Goal: Communication & Community: Share content

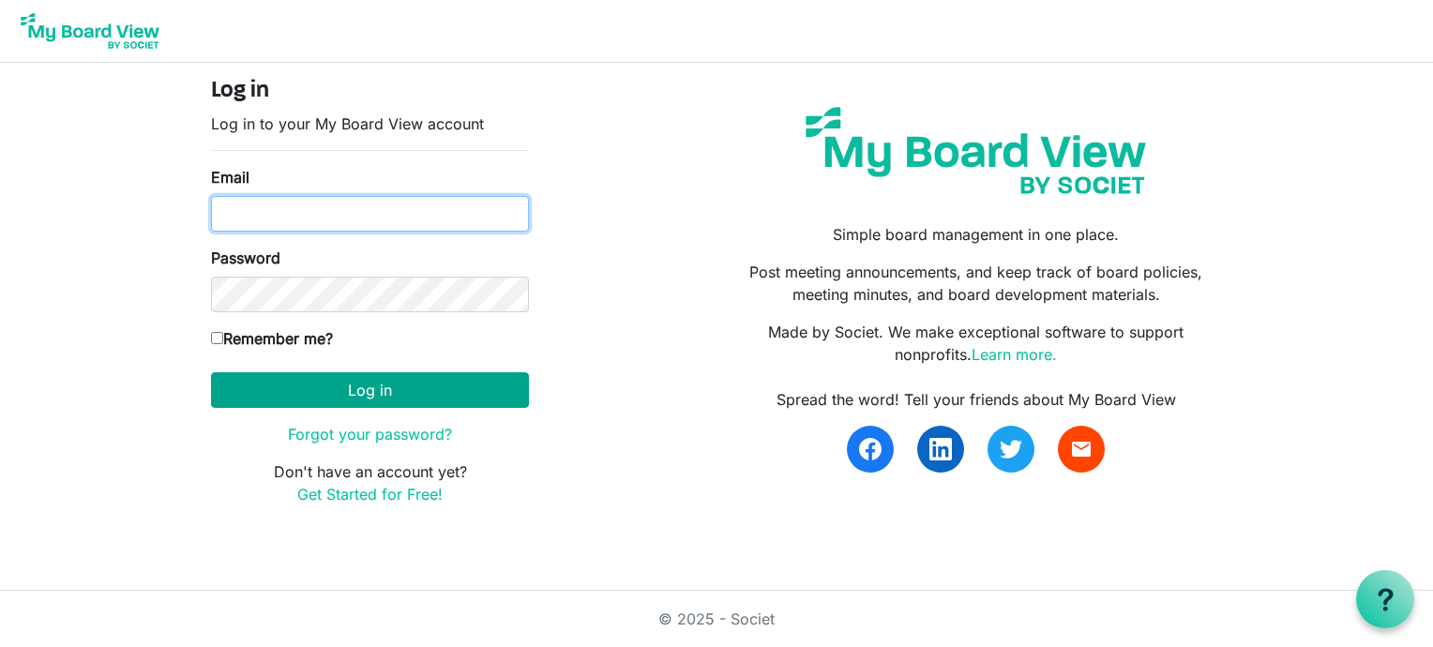
type input "psalmfive@gmail.com"
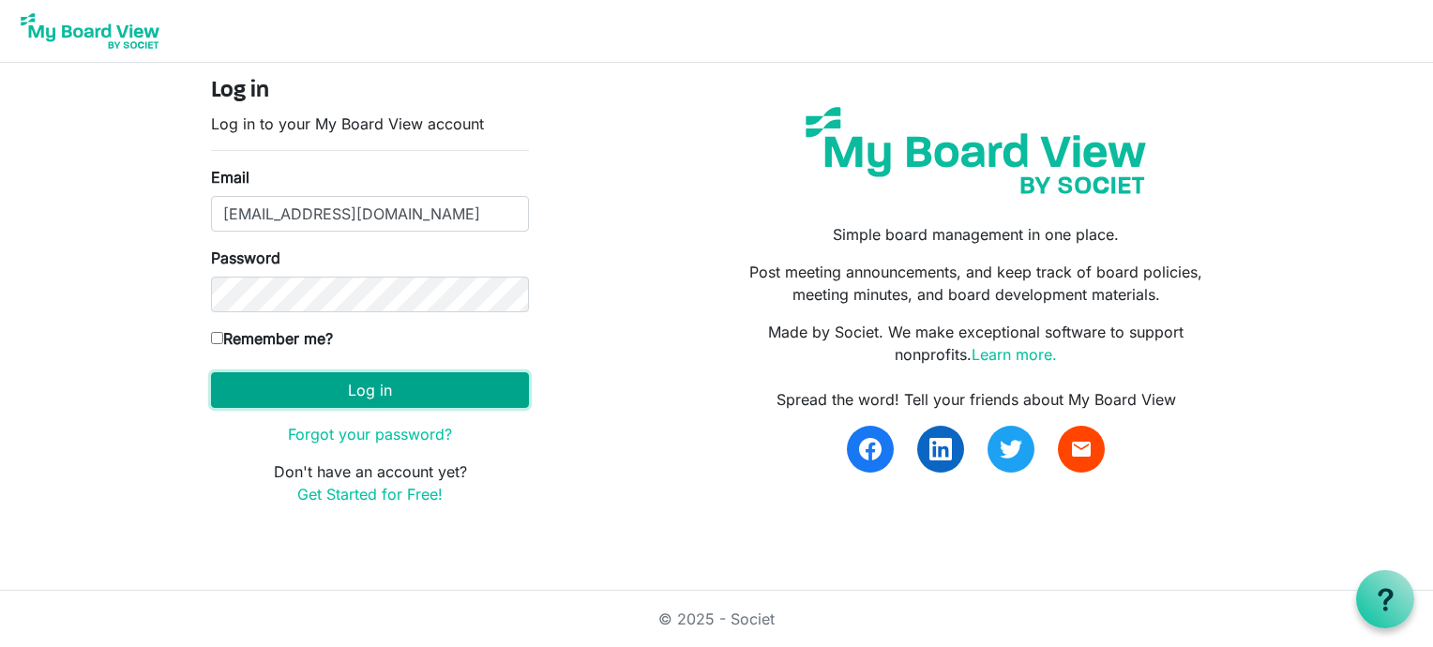
click at [407, 393] on button "Log in" at bounding box center [370, 390] width 318 height 36
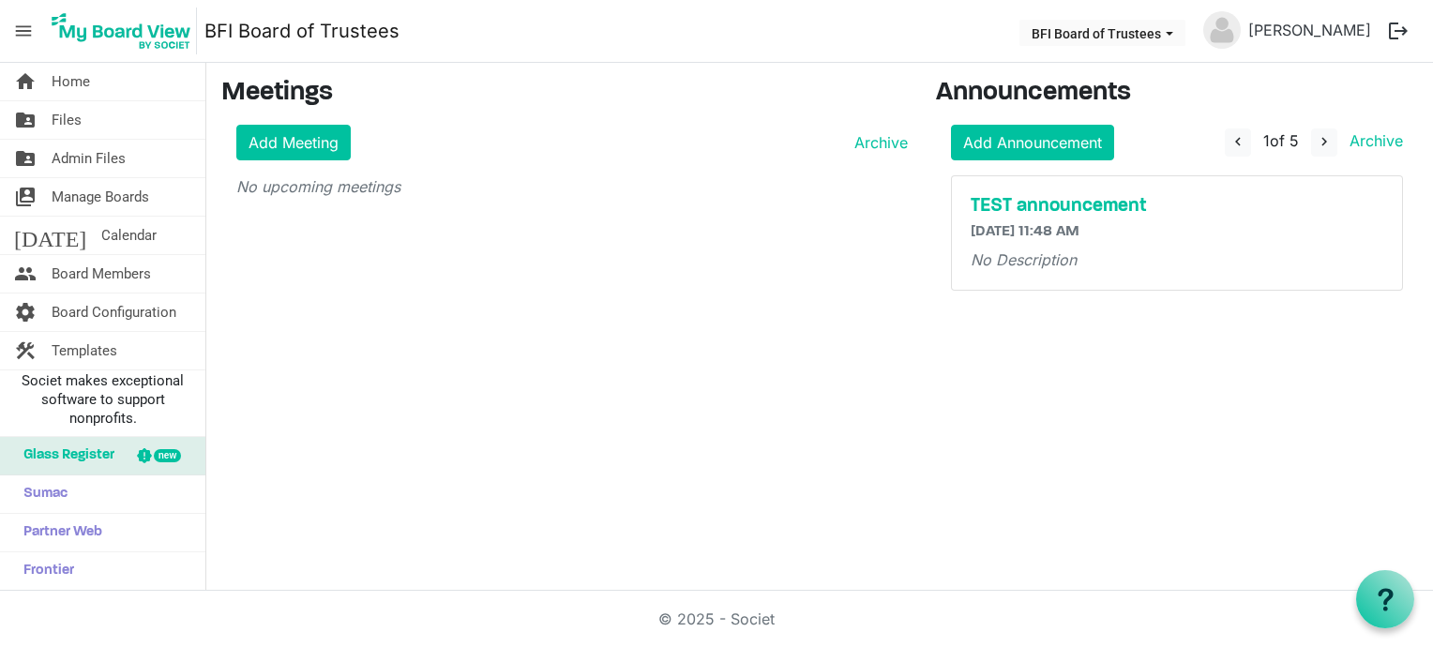
click at [407, 393] on div "home Home folder_shared Files folder_shared Admin Files switch_account Manage B…" at bounding box center [716, 327] width 1433 height 528
click at [75, 119] on span "Files" at bounding box center [67, 120] width 30 height 38
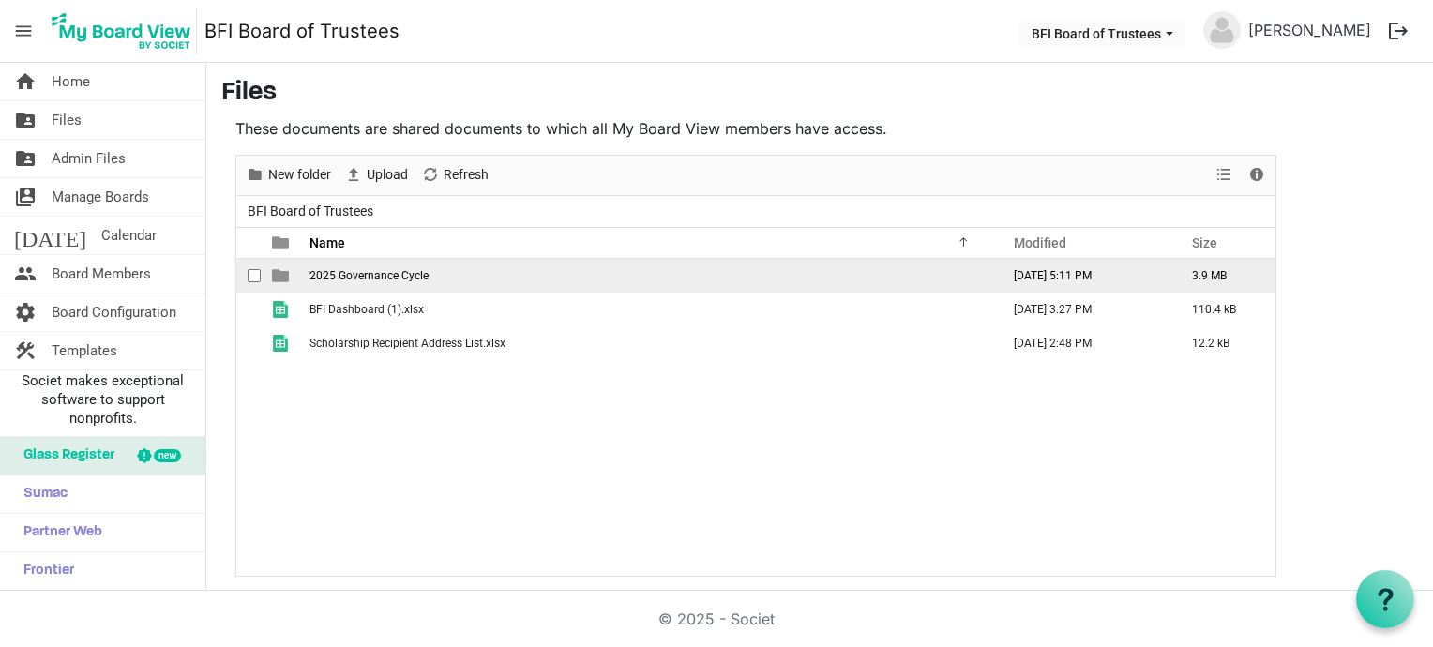
click at [358, 274] on span "2025 Governance Cycle" at bounding box center [368, 275] width 119 height 13
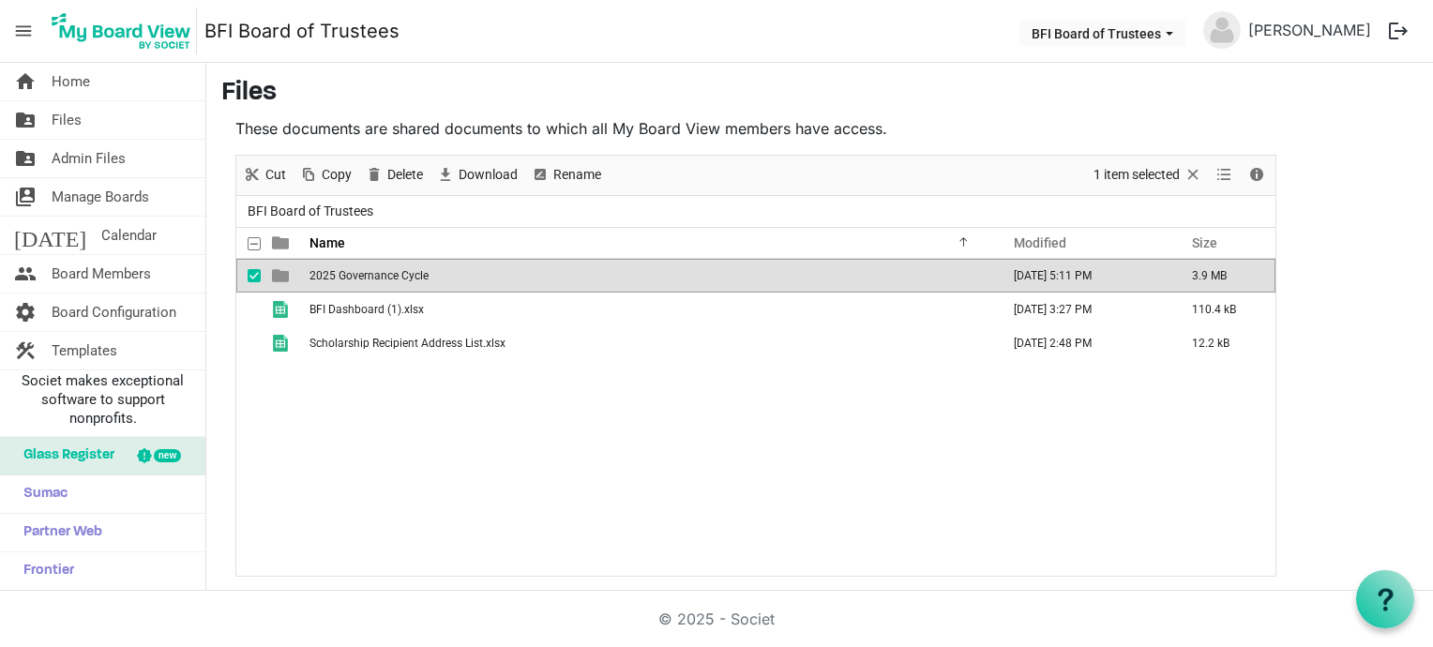
click at [358, 274] on span "2025 Governance Cycle" at bounding box center [368, 275] width 119 height 13
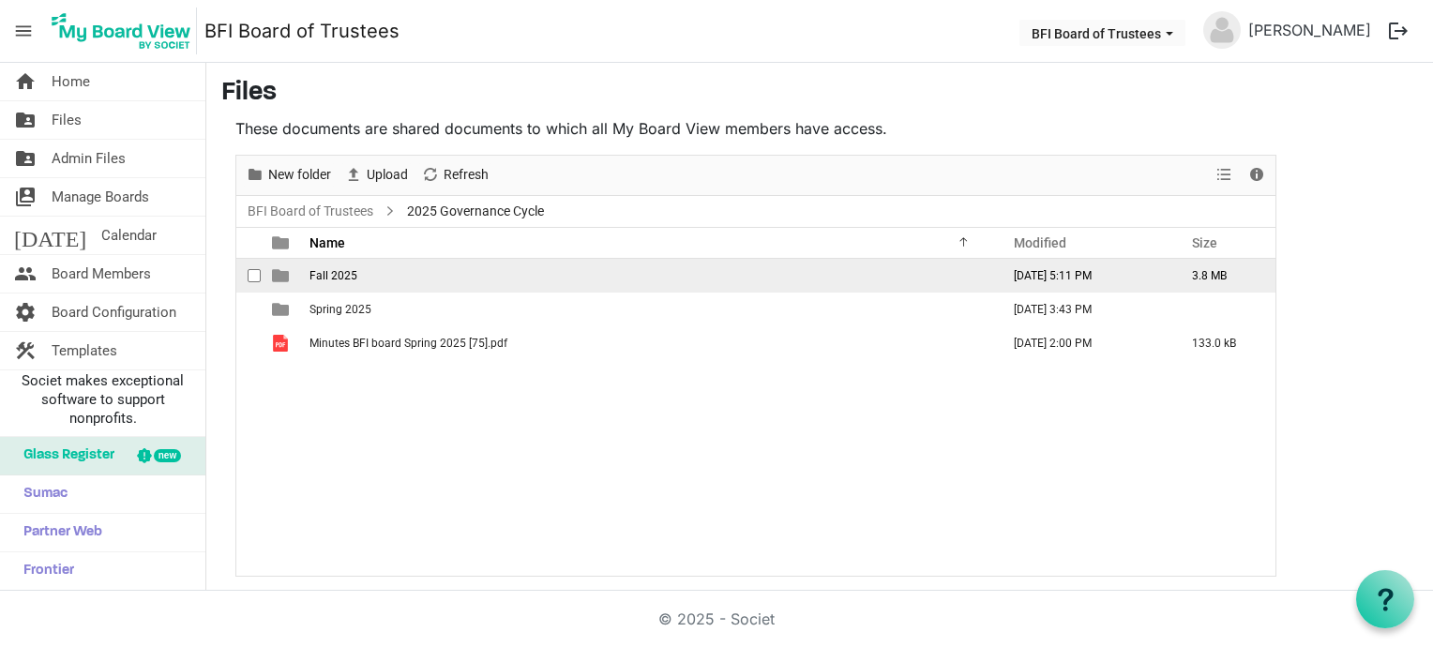
click at [358, 274] on td "Fall 2025" at bounding box center [649, 276] width 690 height 34
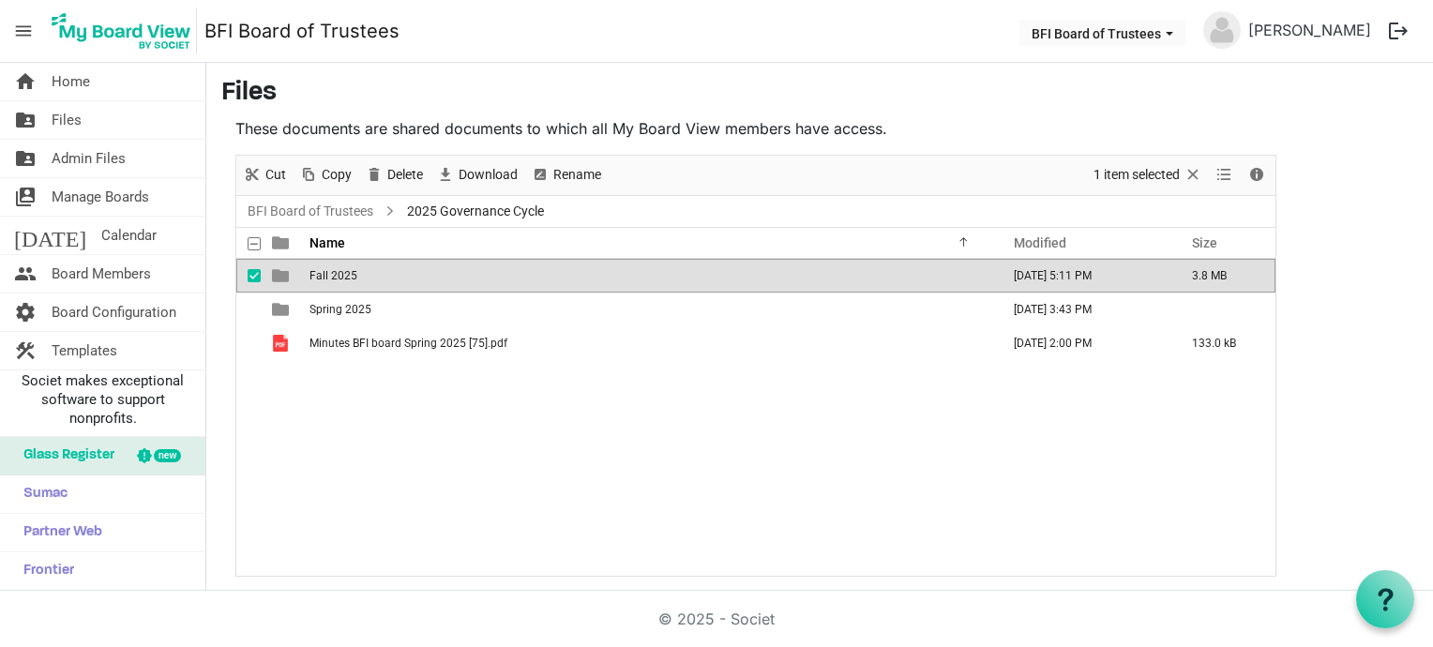
click at [358, 274] on td "Fall 2025" at bounding box center [649, 276] width 690 height 34
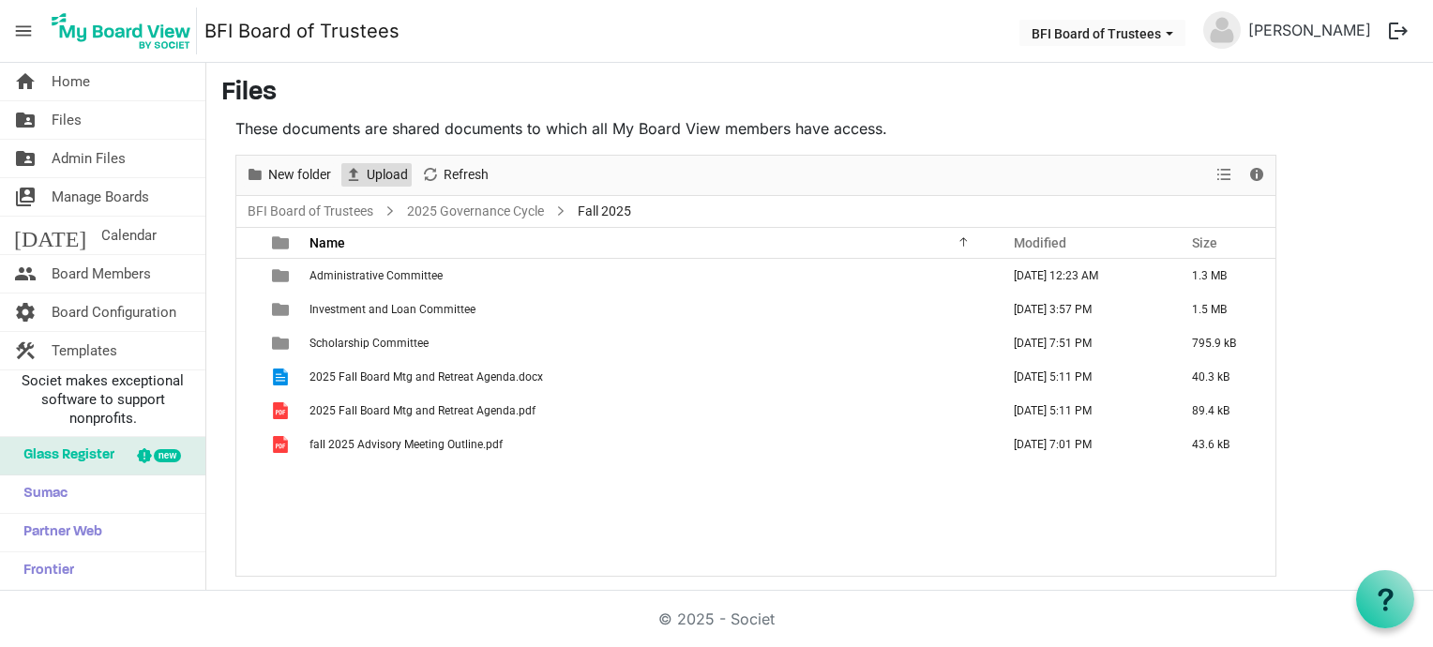
click at [377, 171] on span "Upload" at bounding box center [387, 174] width 45 height 23
click at [1227, 173] on span "View dropdownbutton" at bounding box center [1224, 174] width 23 height 23
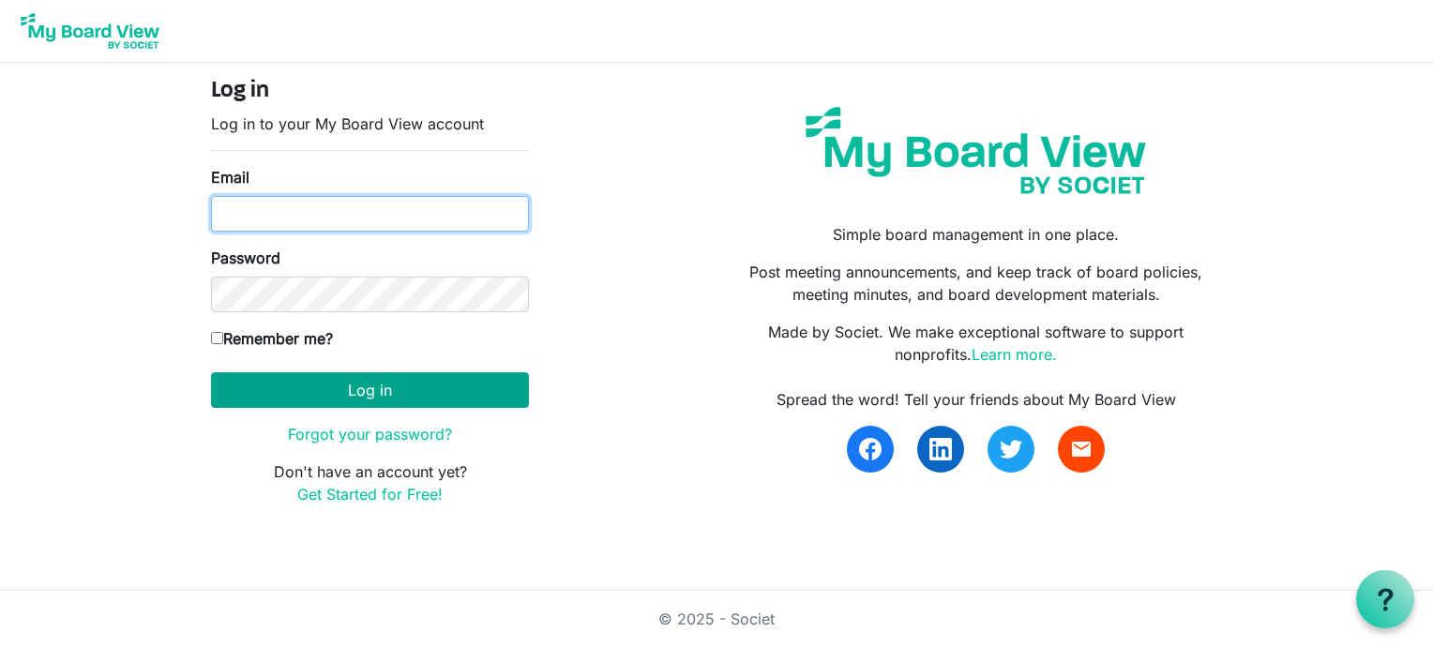
type input "psalmfive@gmail.com"
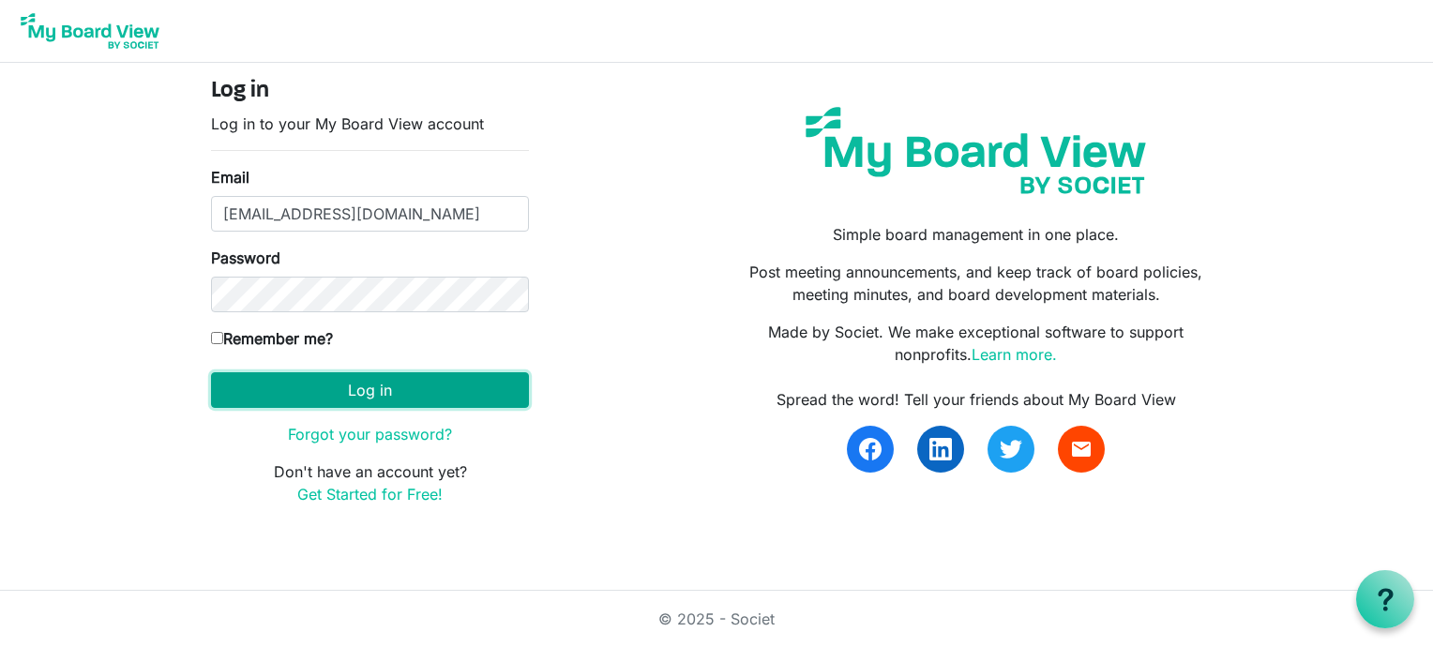
click at [430, 385] on button "Log in" at bounding box center [370, 390] width 318 height 36
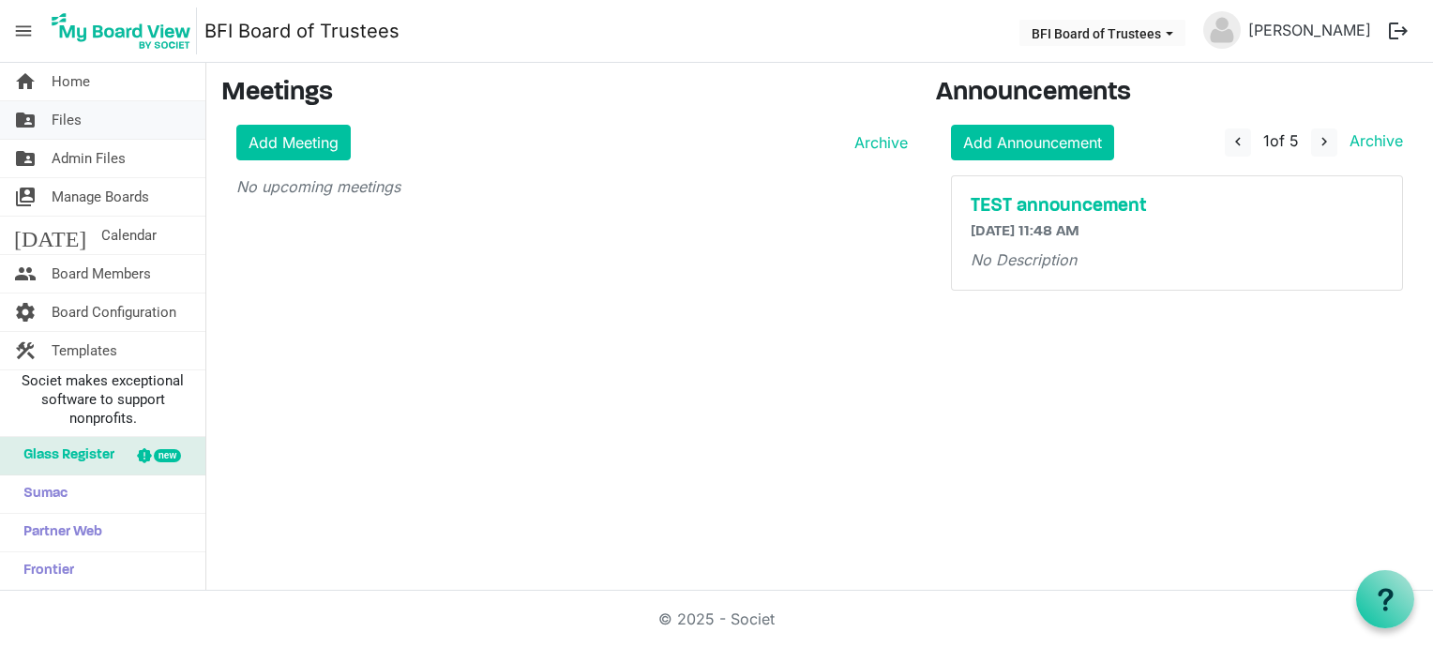
click at [98, 115] on link "folder_shared Files" at bounding box center [102, 120] width 205 height 38
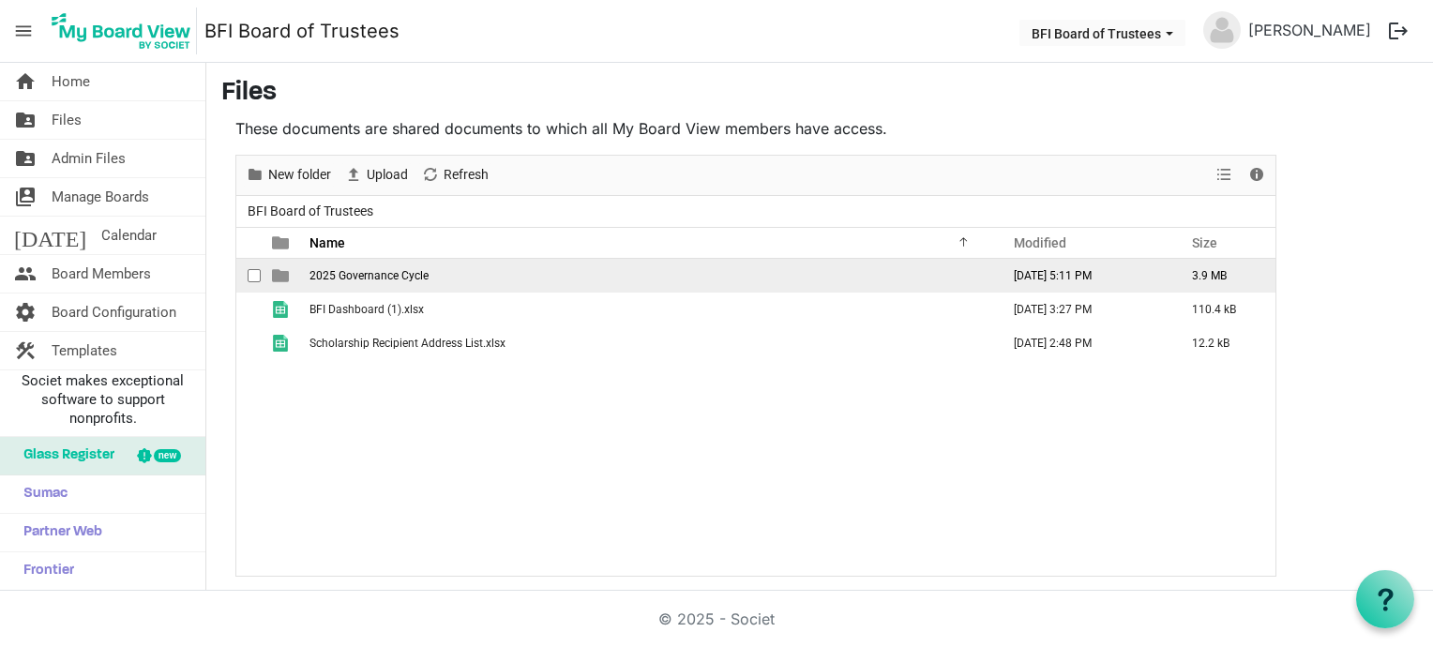
click at [364, 269] on span "2025 Governance Cycle" at bounding box center [368, 275] width 119 height 13
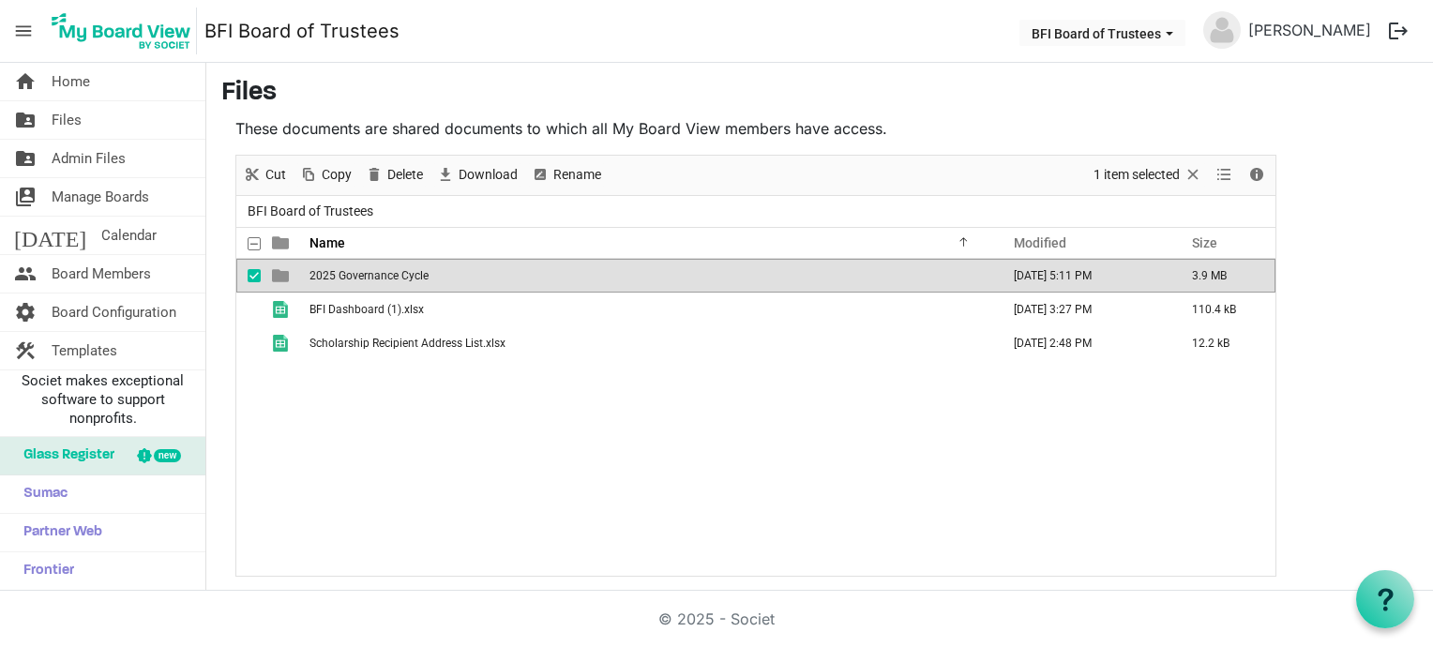
click at [364, 269] on span "2025 Governance Cycle" at bounding box center [368, 275] width 119 height 13
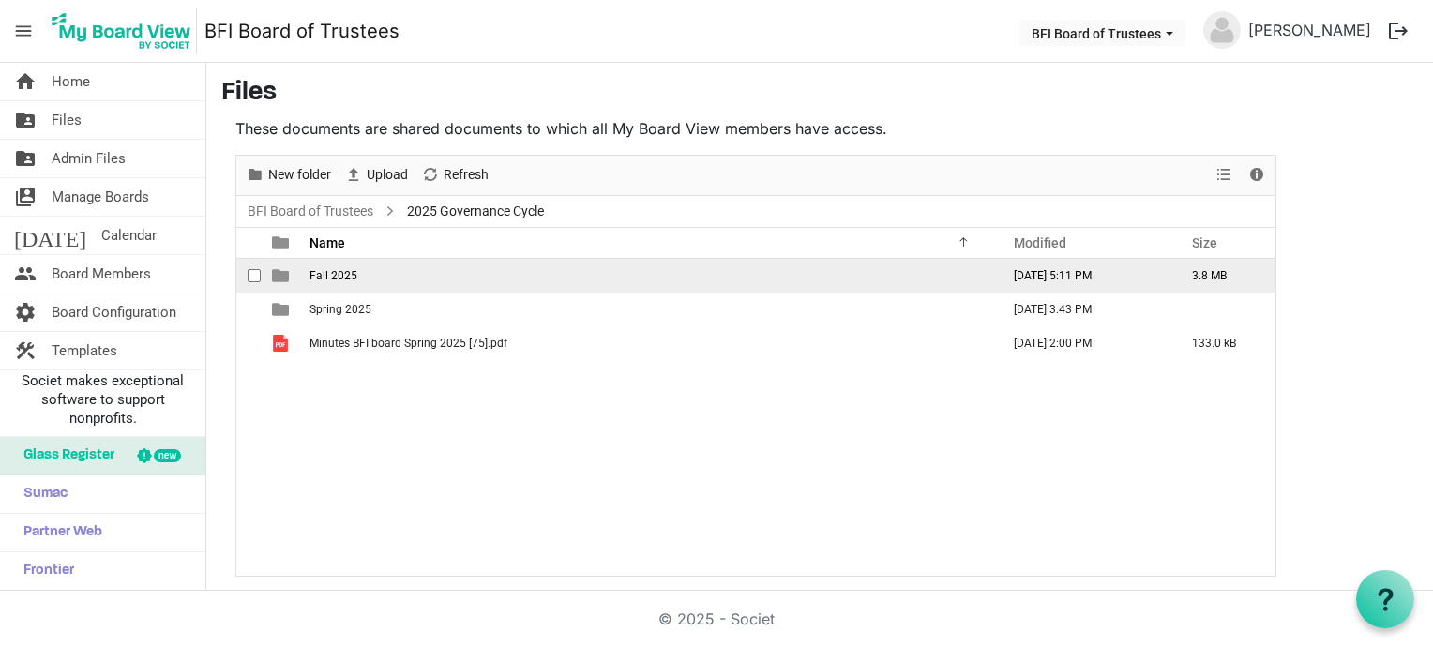
click at [364, 269] on td "Fall 2025" at bounding box center [649, 276] width 690 height 34
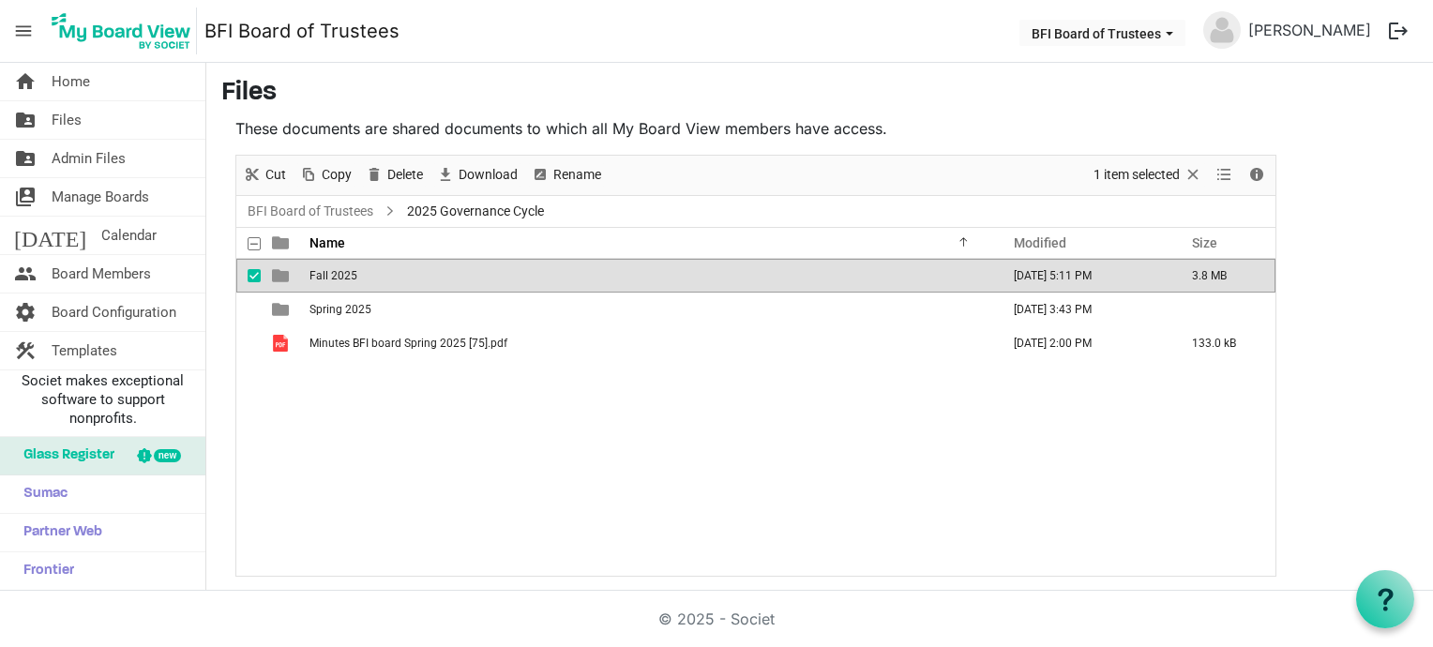
click at [364, 269] on td "Fall 2025" at bounding box center [649, 276] width 690 height 34
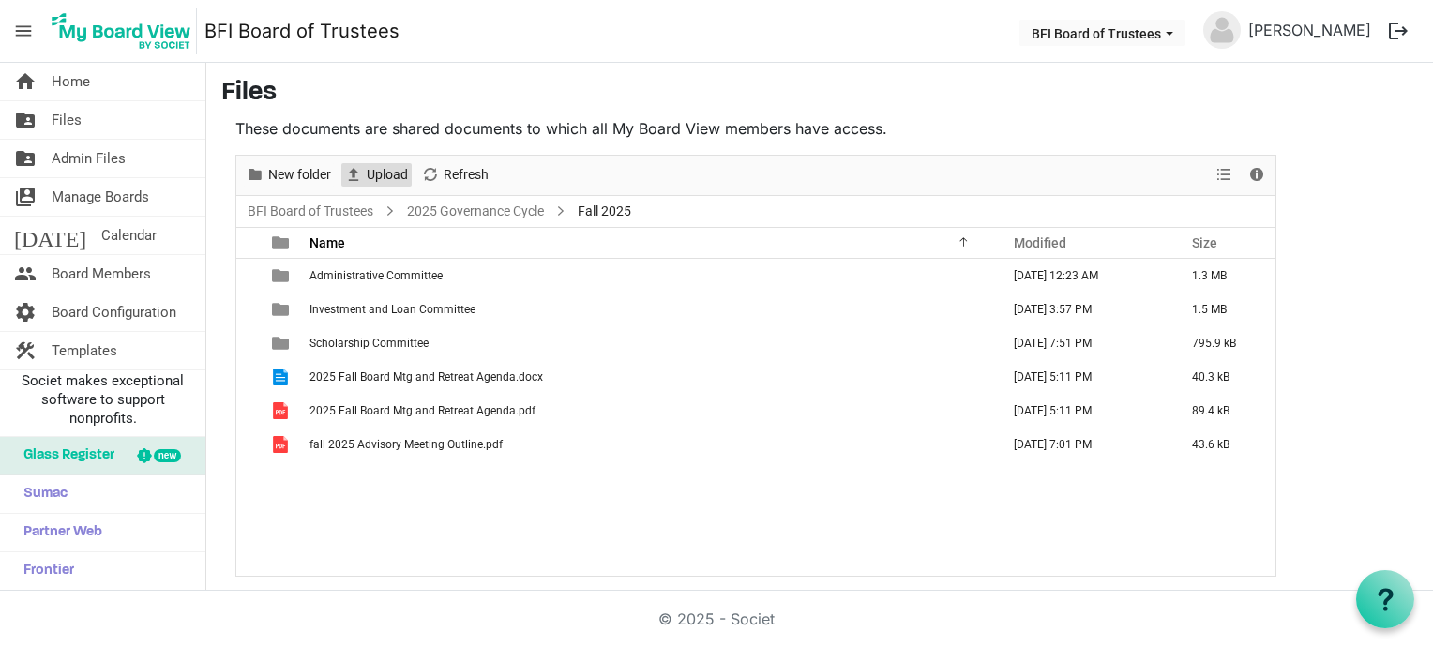
click at [377, 176] on span "Upload" at bounding box center [387, 174] width 45 height 23
click at [383, 176] on span "Upload" at bounding box center [387, 174] width 45 height 23
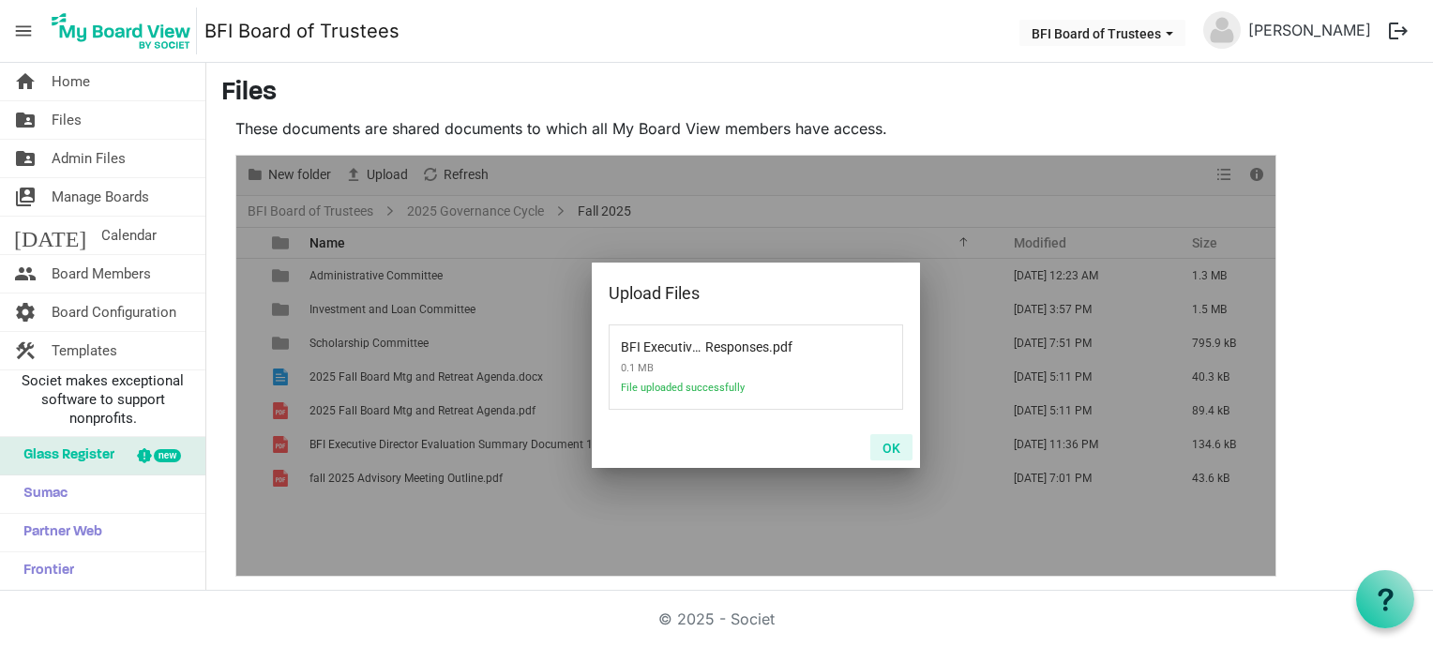
click at [899, 448] on button "OK" at bounding box center [891, 447] width 42 height 26
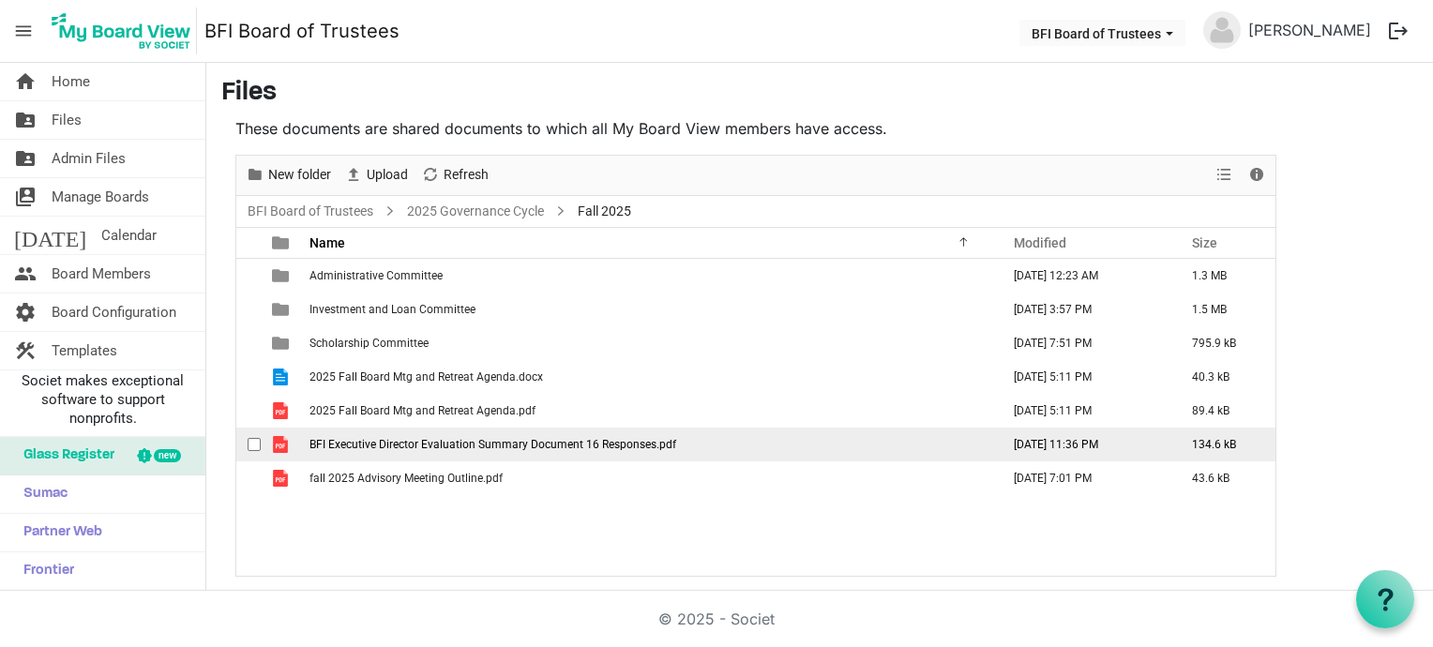
click at [415, 445] on span "BFI Executive Director Evaluation Summary Document 16 Responses.pdf" at bounding box center [492, 444] width 367 height 13
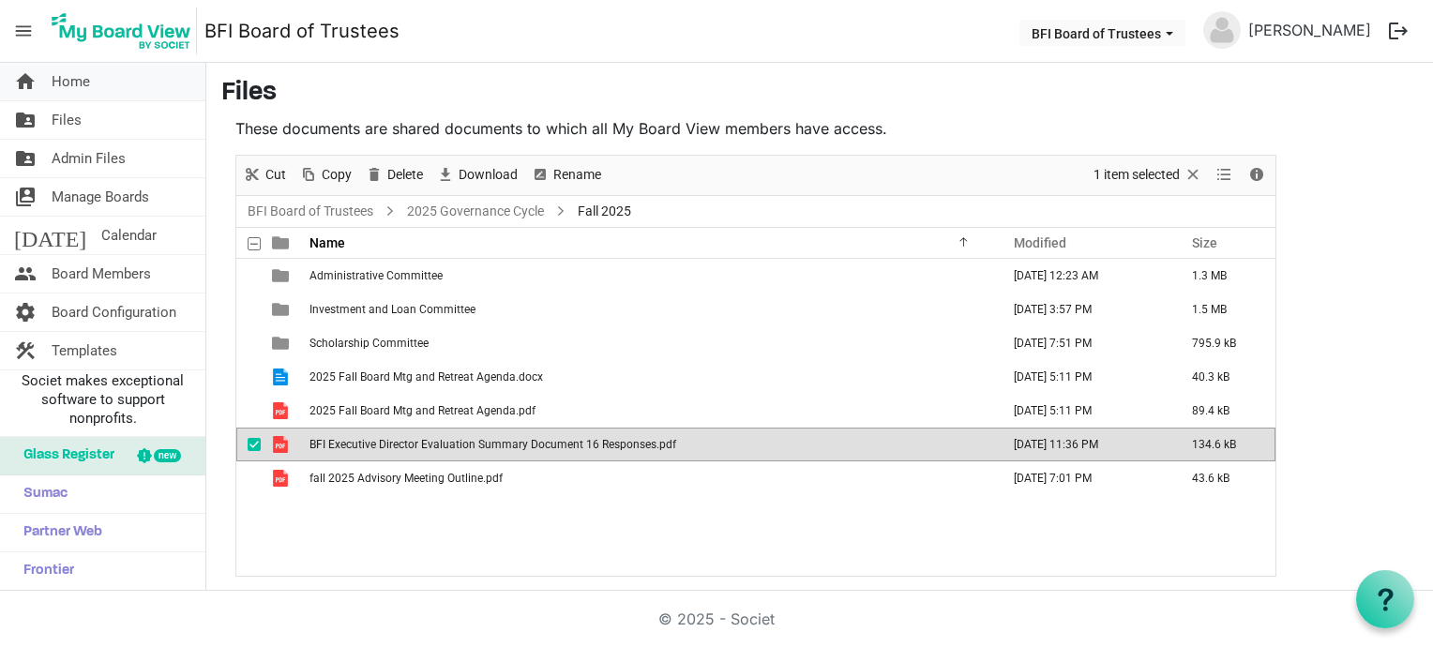
click at [72, 76] on span "Home" at bounding box center [71, 82] width 38 height 38
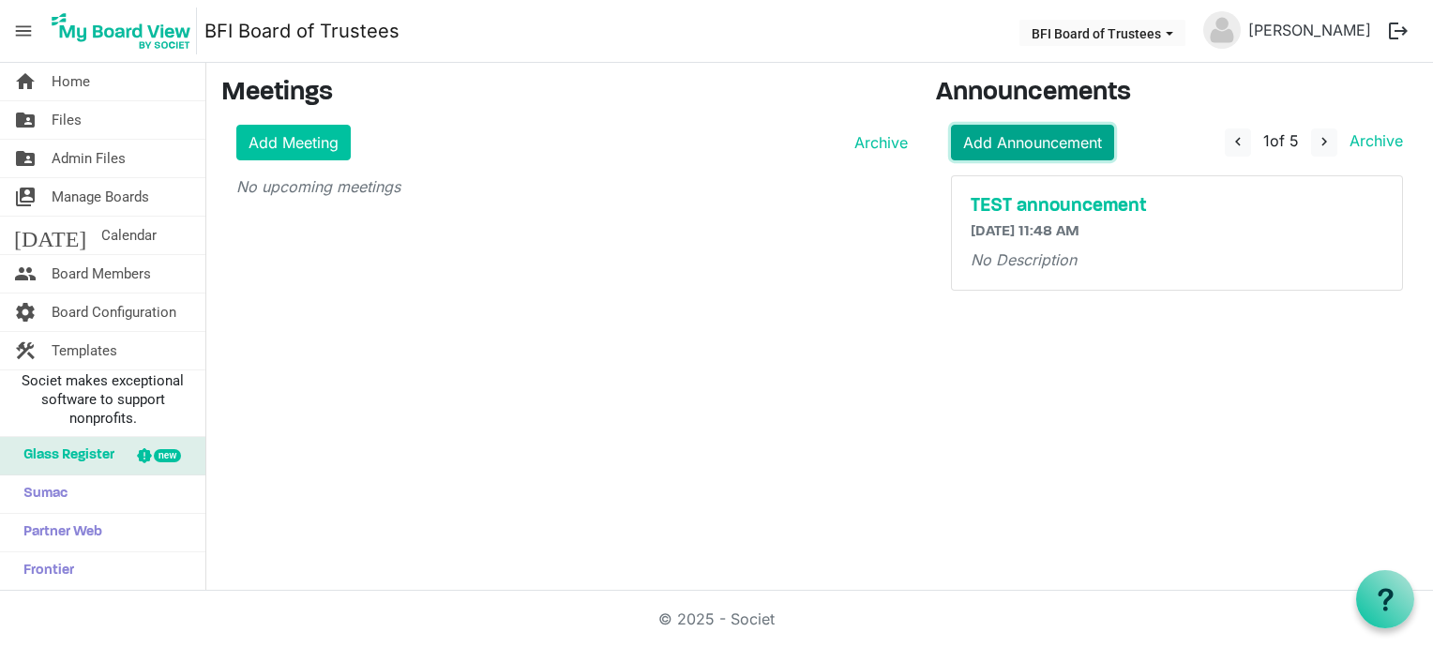
click at [1069, 144] on link "Add Announcement" at bounding box center [1032, 143] width 163 height 36
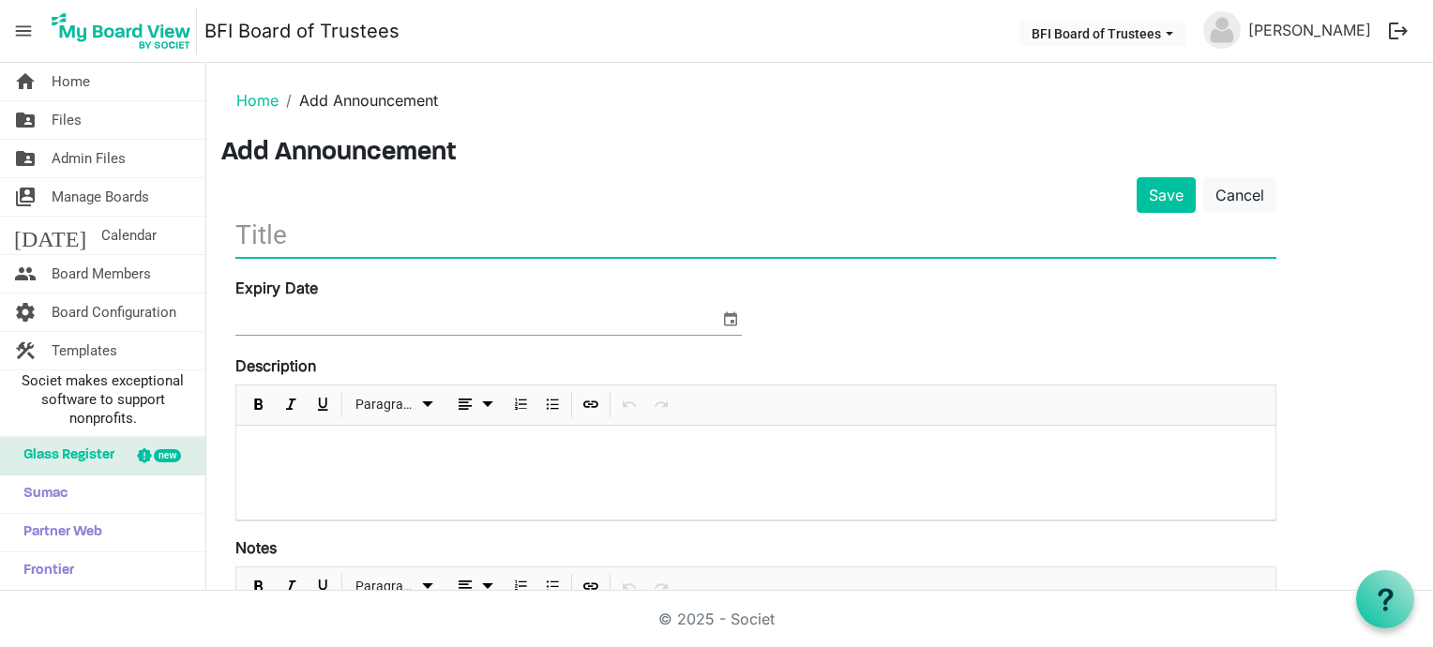
click at [240, 237] on input "text" at bounding box center [755, 235] width 1041 height 44
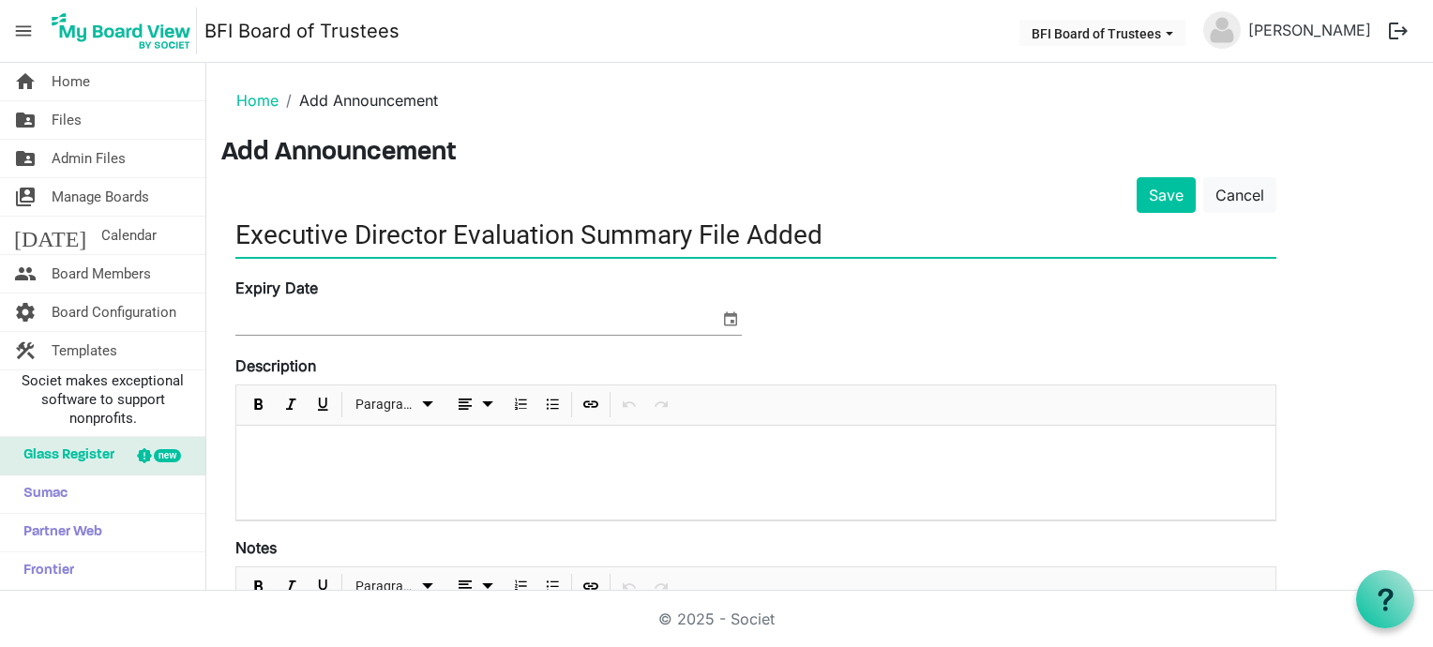
type input "Executive Director Evaluation Summary File Added"
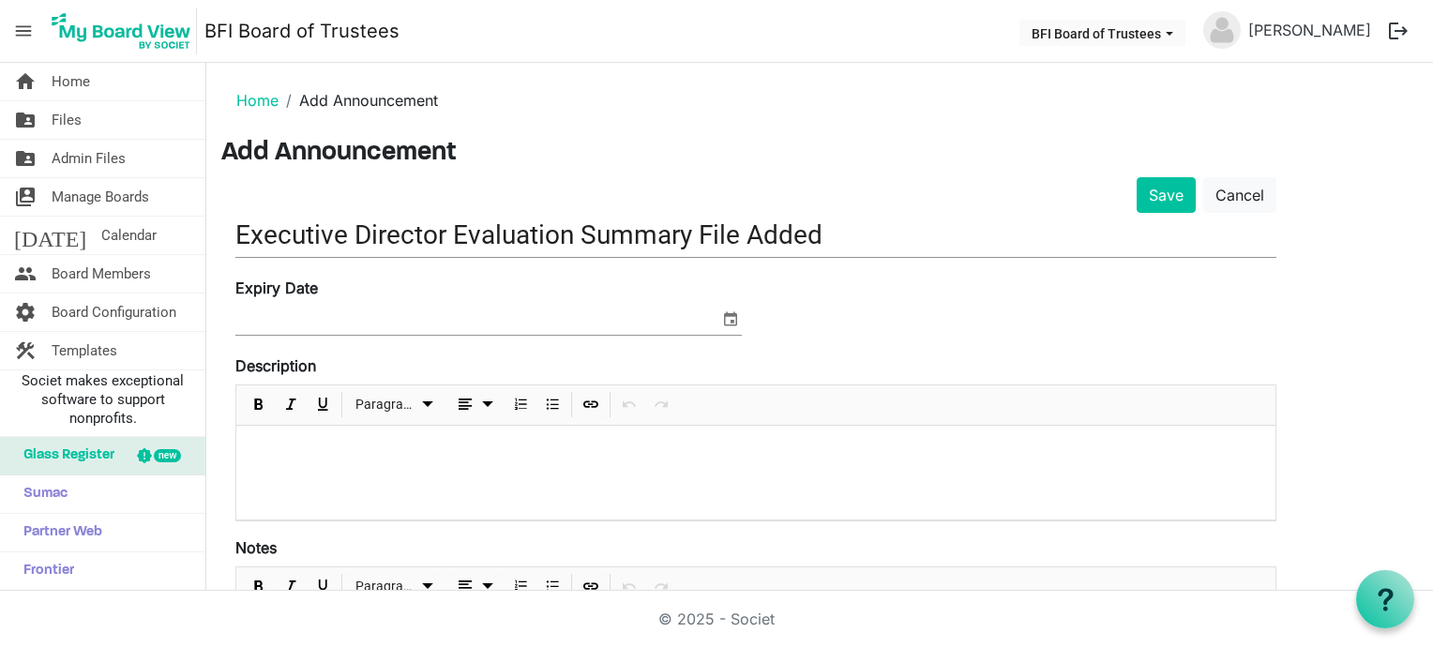
click at [308, 463] on div at bounding box center [755, 473] width 1039 height 94
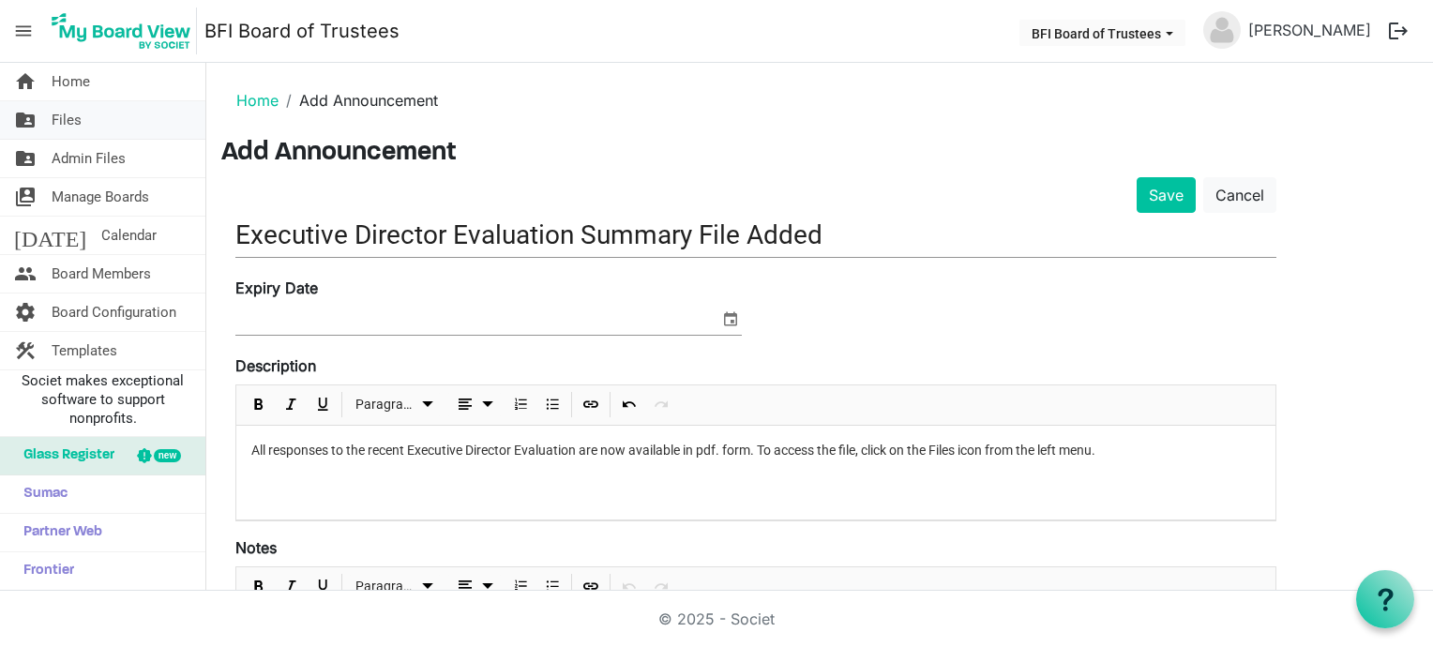
click at [71, 128] on span "Files" at bounding box center [67, 120] width 30 height 38
click at [1135, 445] on p "All responses to the recent Executive Director Evaluation are now available in …" at bounding box center [755, 451] width 1009 height 20
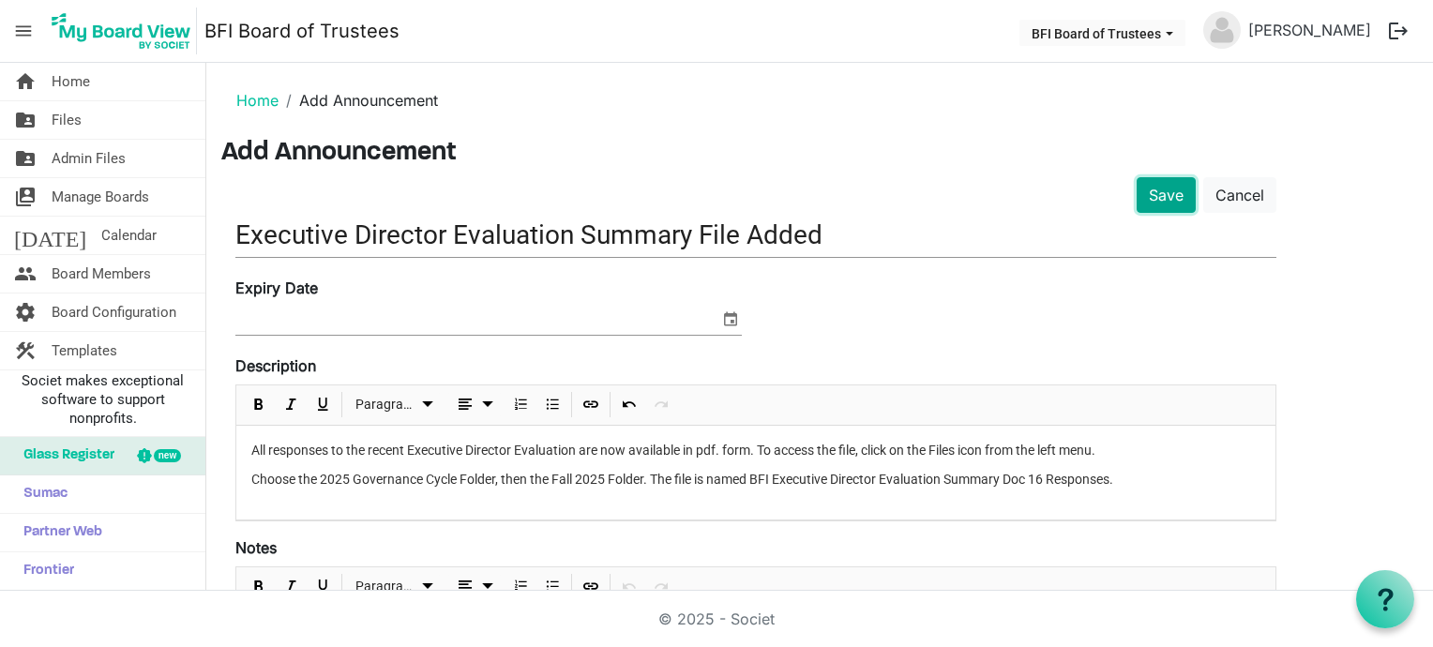
click at [1154, 190] on button "Save" at bounding box center [1166, 195] width 59 height 36
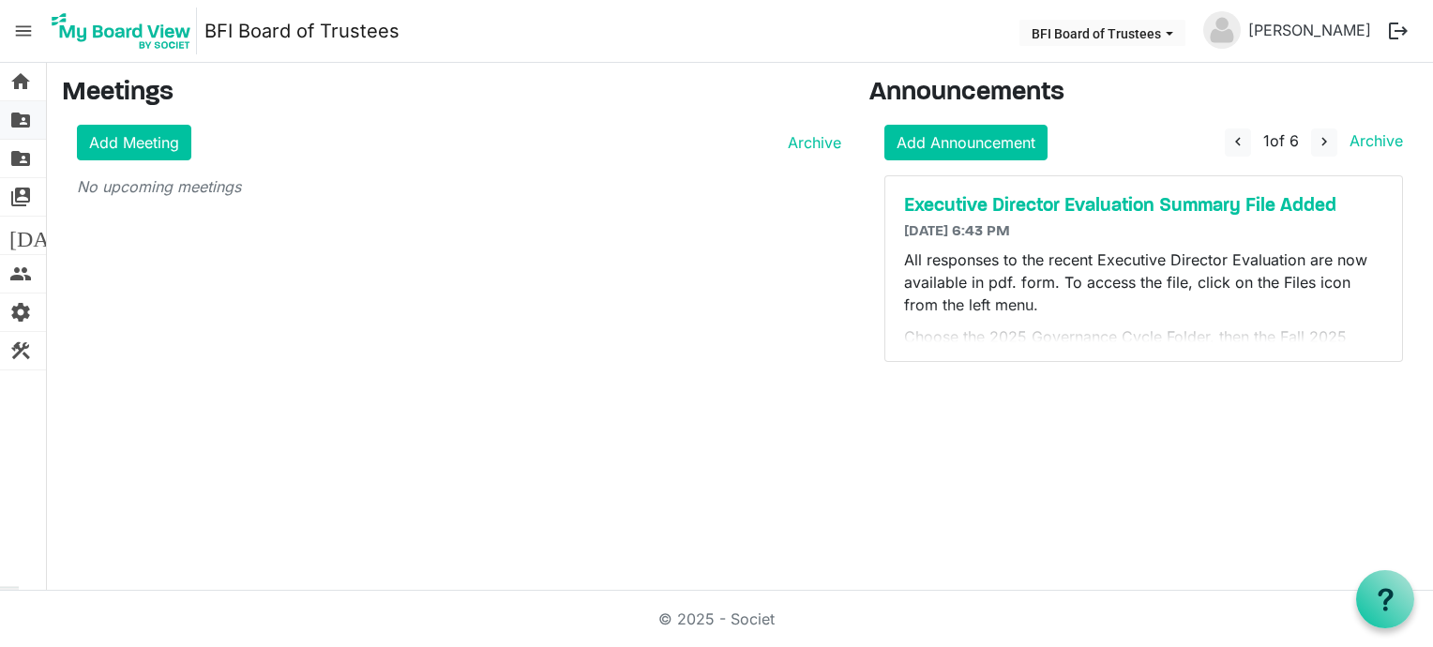
click at [24, 118] on span "folder_shared" at bounding box center [20, 120] width 23 height 38
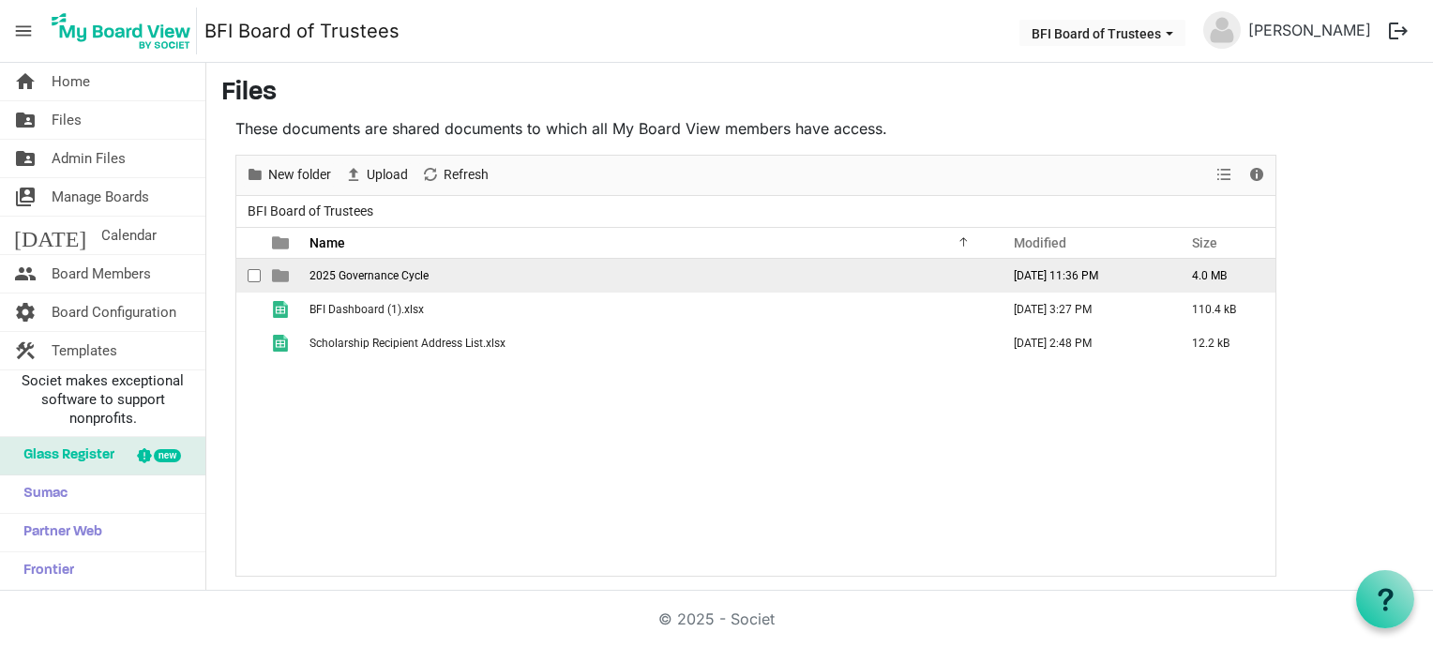
click at [339, 269] on span "2025 Governance Cycle" at bounding box center [368, 275] width 119 height 13
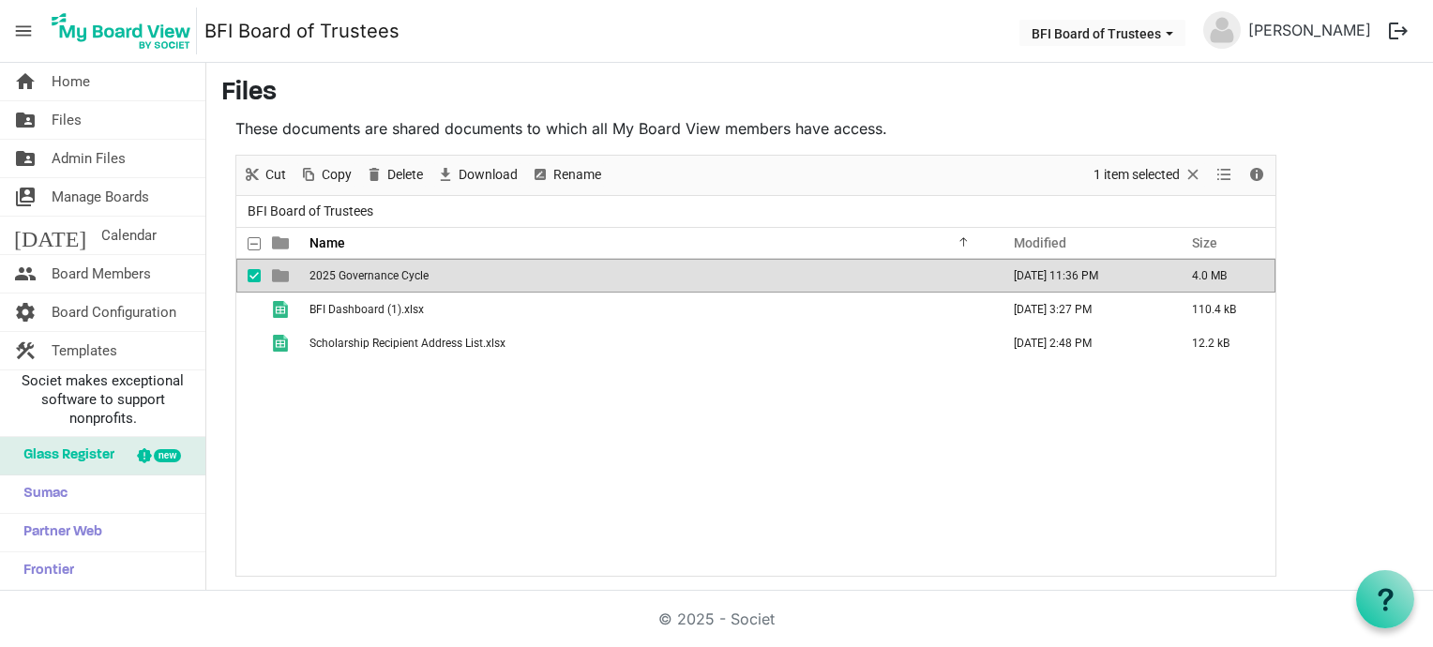
click at [339, 269] on span "2025 Governance Cycle" at bounding box center [368, 275] width 119 height 13
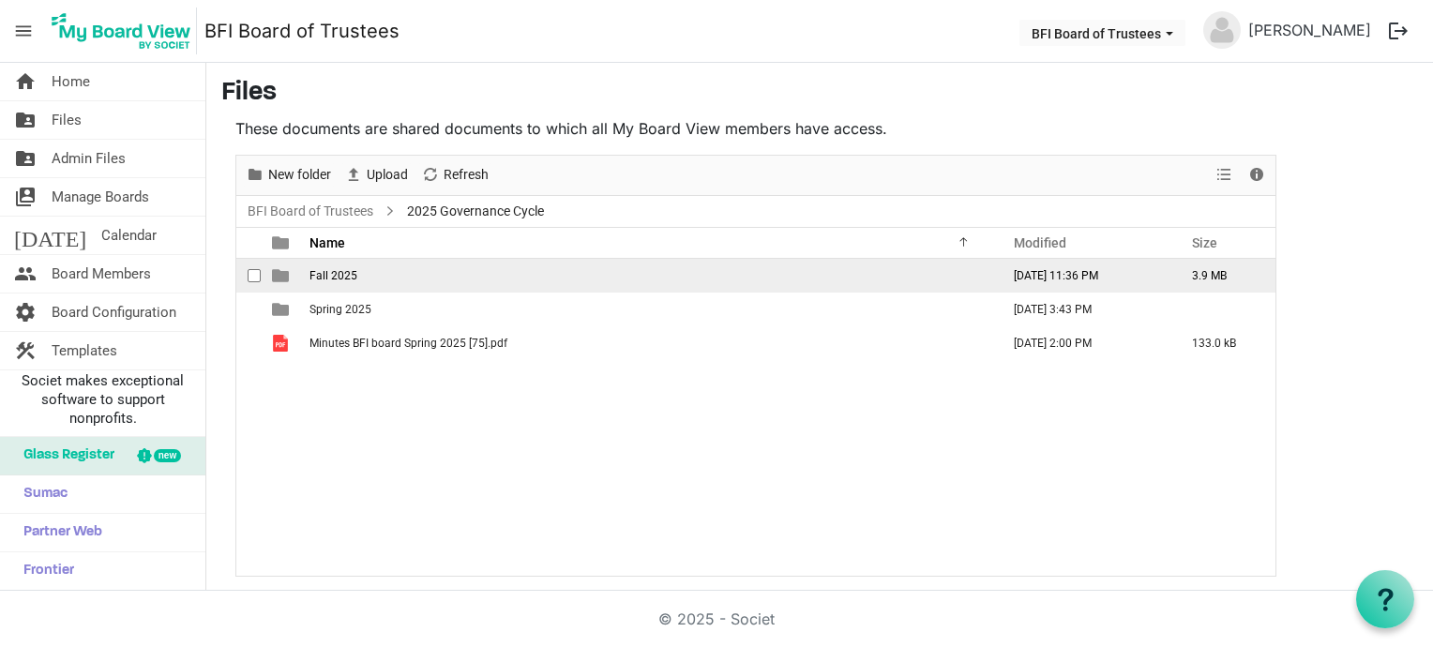
click at [339, 269] on span "Fall 2025" at bounding box center [333, 275] width 48 height 13
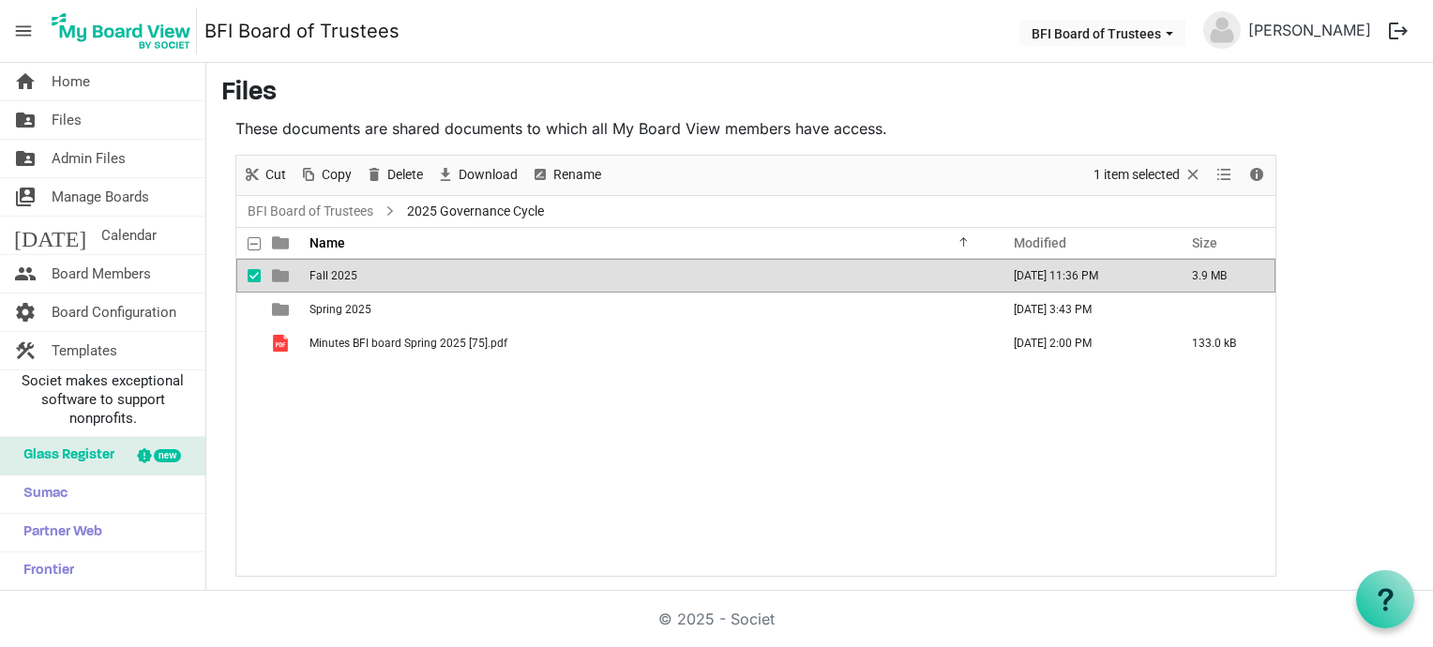
click at [339, 269] on span "Fall 2025" at bounding box center [333, 275] width 48 height 13
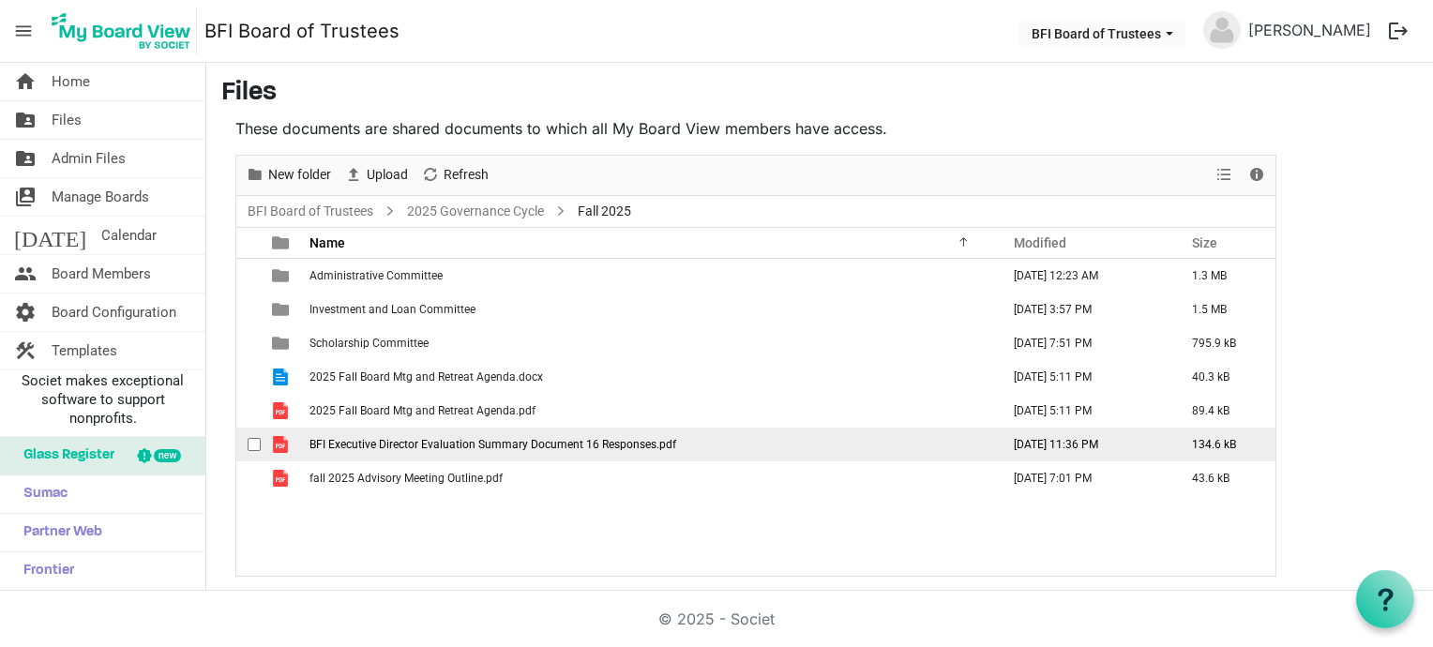
click at [408, 441] on span "BFI Executive Director Evaluation Summary Document 16 Responses.pdf" at bounding box center [492, 444] width 367 height 13
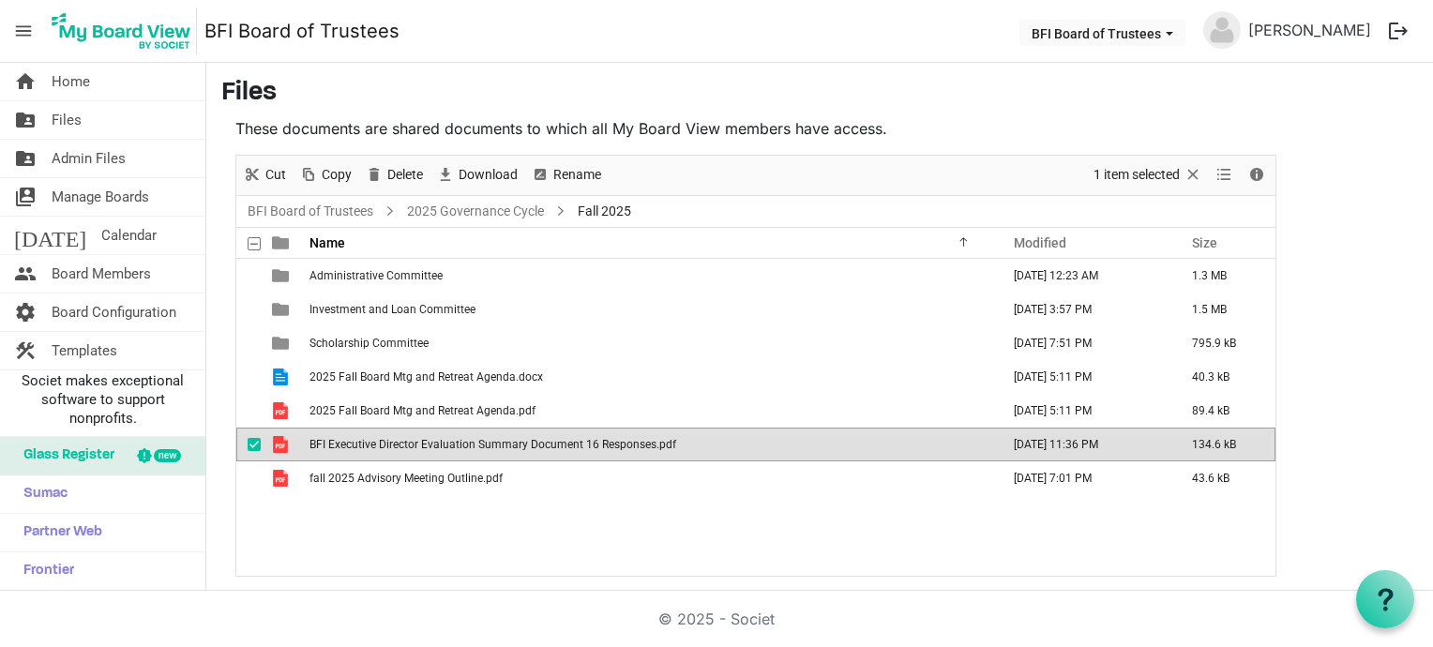
click at [408, 441] on span "BFI Executive Director Evaluation Summary Document 16 Responses.pdf" at bounding box center [492, 444] width 367 height 13
click at [72, 80] on span "Home" at bounding box center [71, 82] width 38 height 38
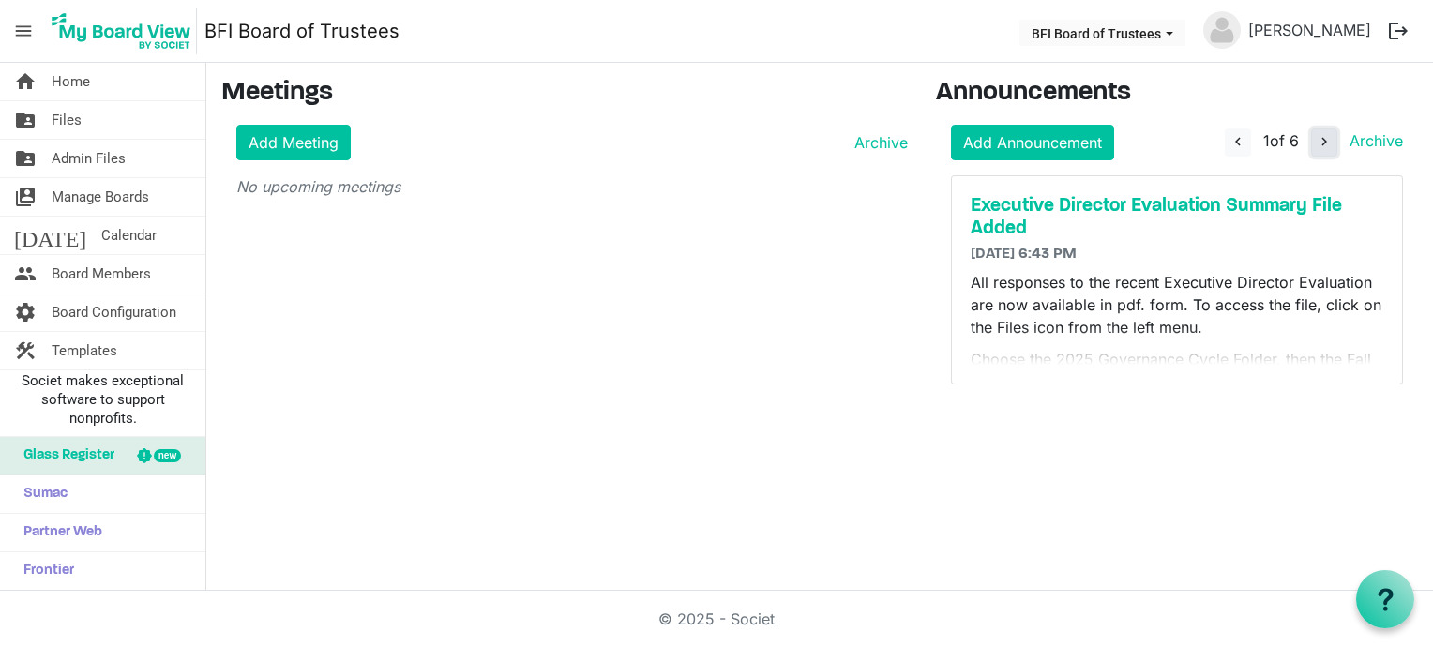
click at [1320, 139] on span "navigate_next" at bounding box center [1324, 141] width 17 height 17
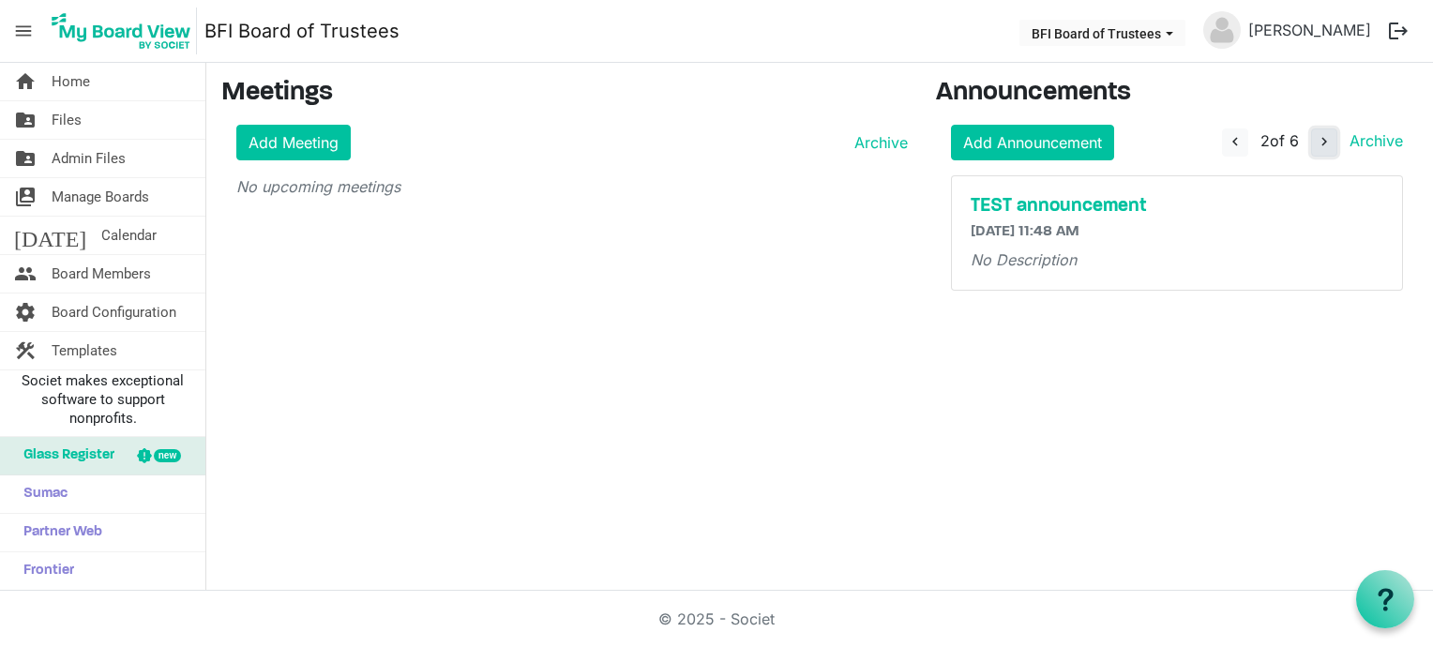
click at [1320, 139] on span "navigate_next" at bounding box center [1324, 141] width 17 height 17
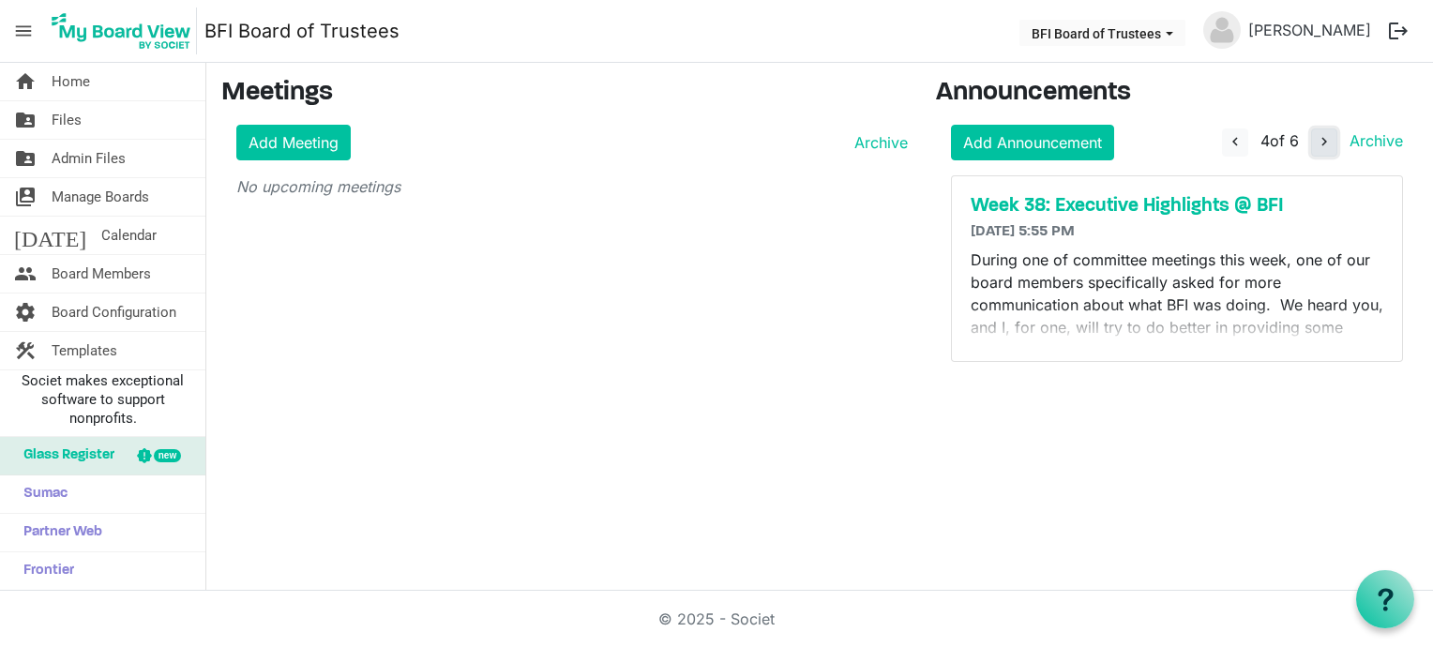
click at [1320, 139] on span "navigate_next" at bounding box center [1324, 141] width 17 height 17
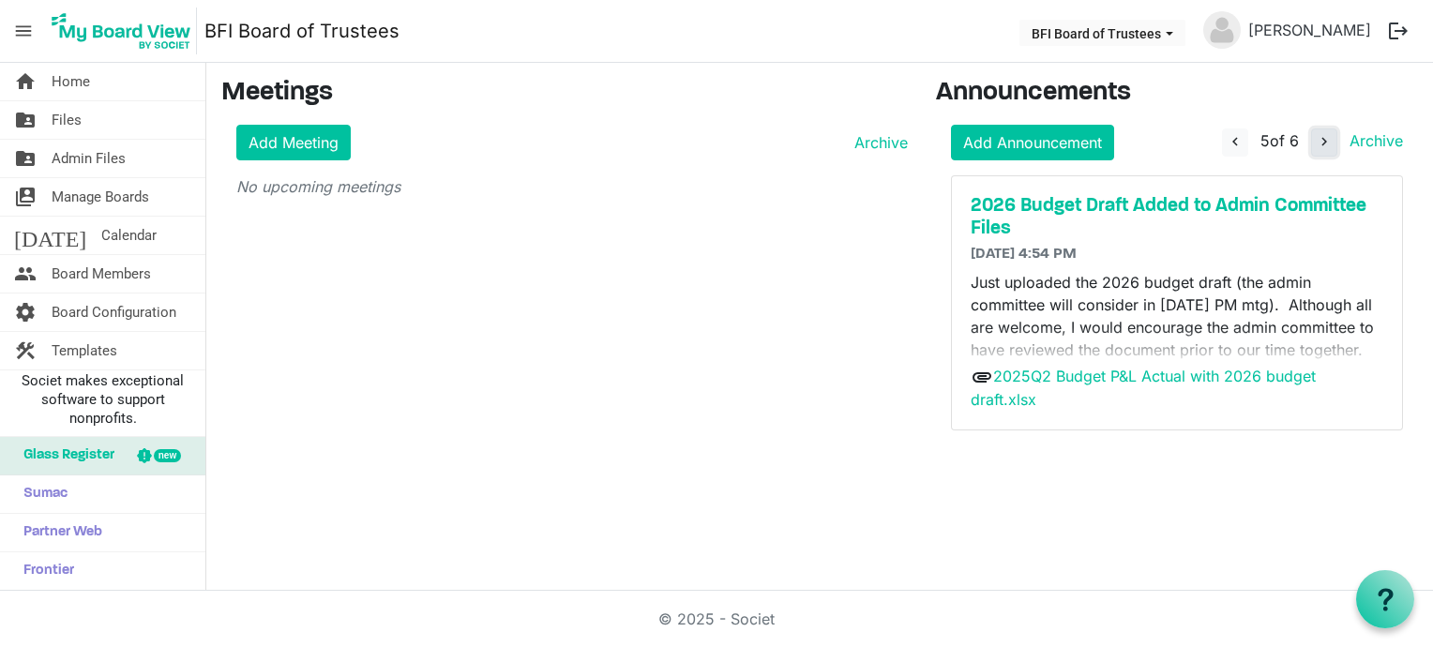
click at [1320, 139] on span "navigate_next" at bounding box center [1324, 141] width 17 height 17
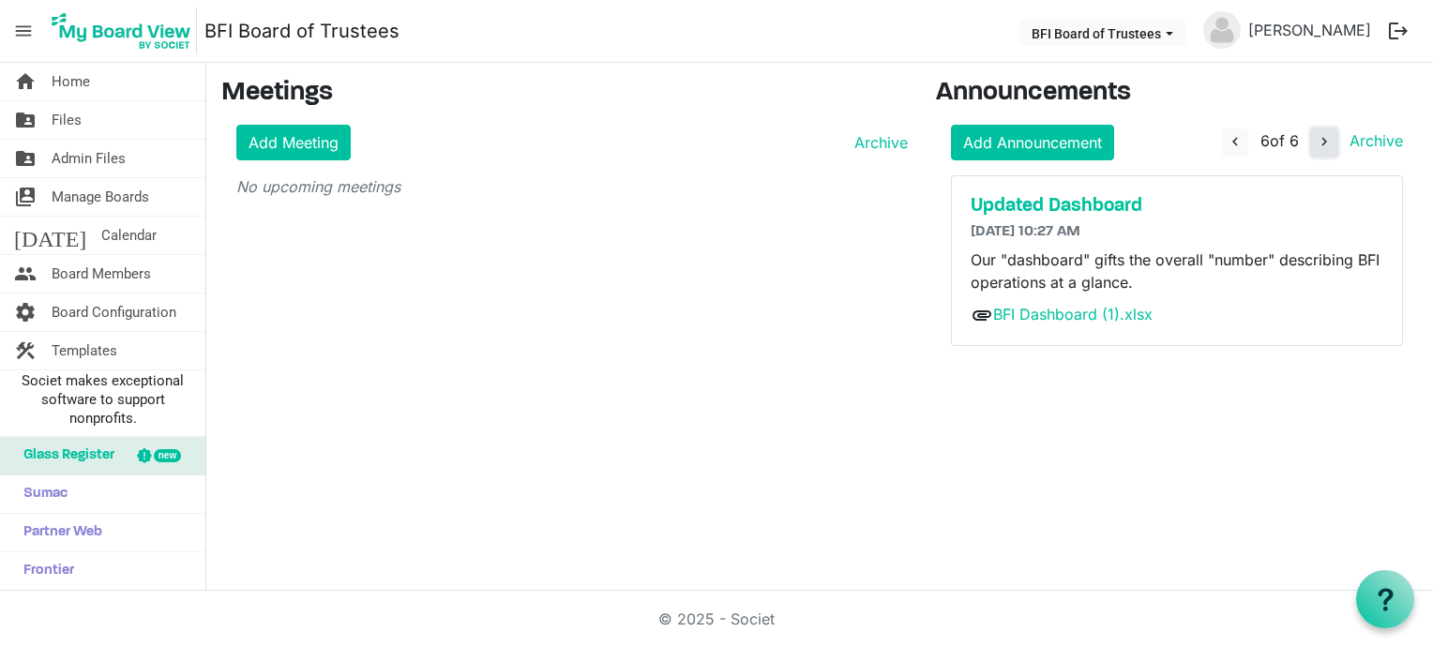
click at [1320, 139] on span "navigate_next" at bounding box center [1324, 141] width 17 height 17
click at [1230, 137] on span "navigate_before" at bounding box center [1235, 141] width 17 height 17
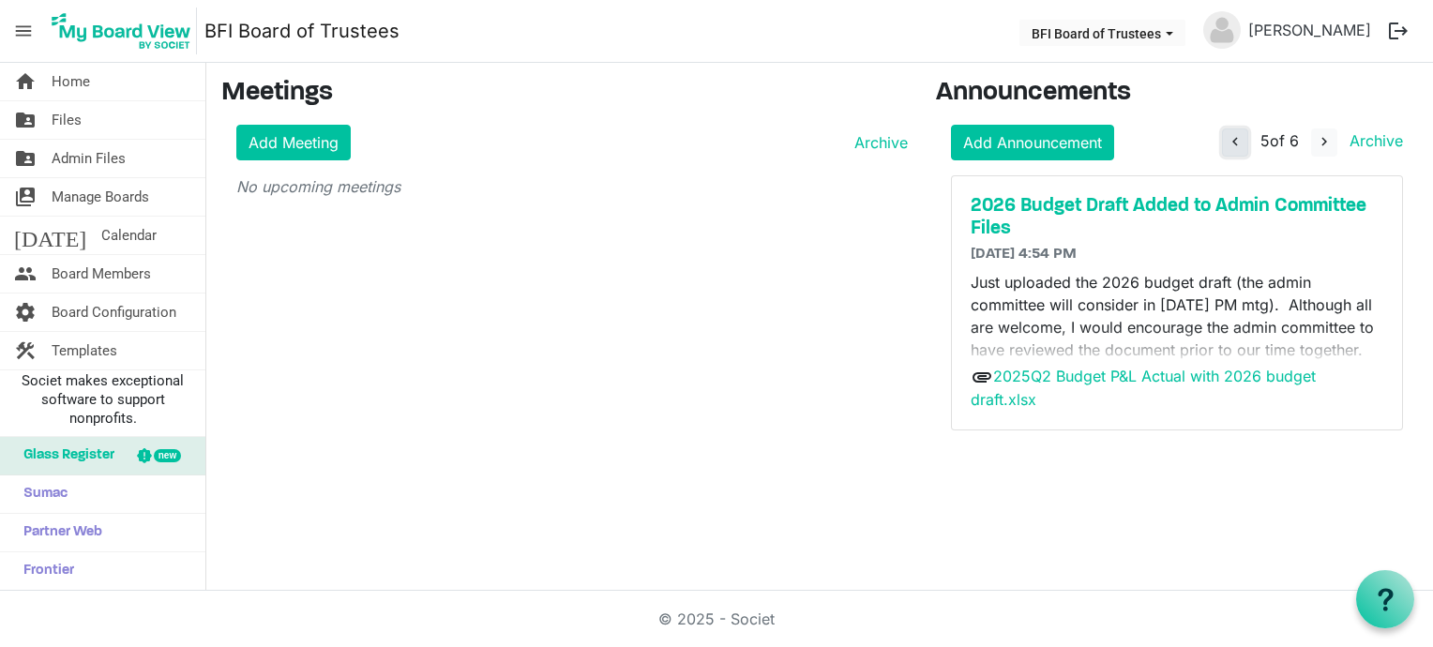
click at [1230, 137] on span "navigate_before" at bounding box center [1235, 141] width 17 height 17
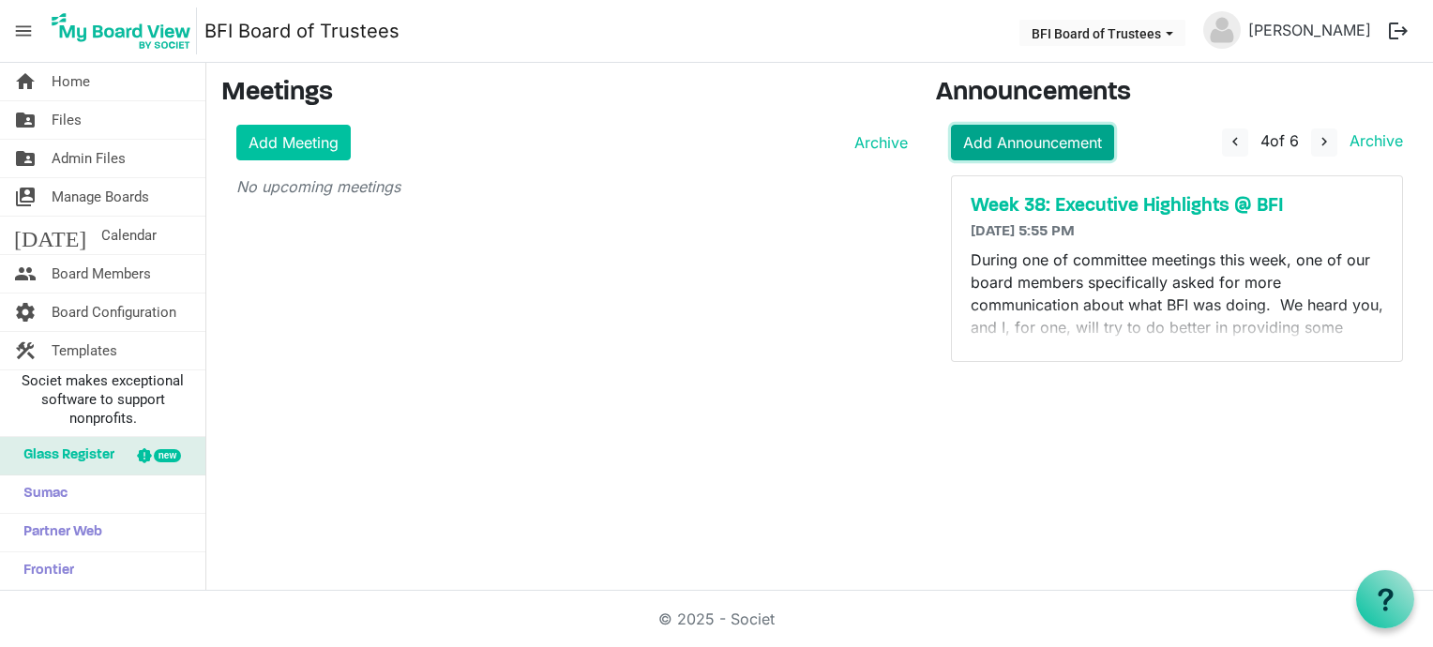
click at [1062, 146] on link "Add Announcement" at bounding box center [1032, 143] width 163 height 36
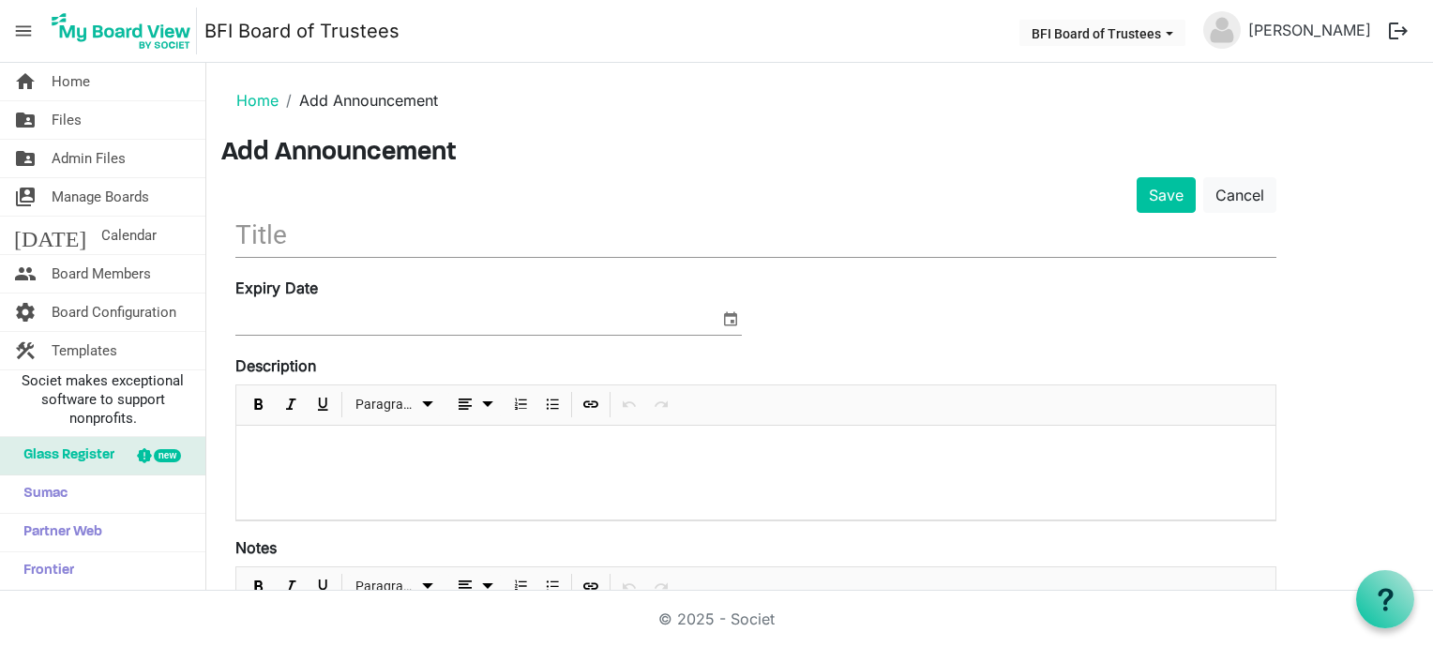
click at [265, 238] on input "text" at bounding box center [755, 235] width 1041 height 44
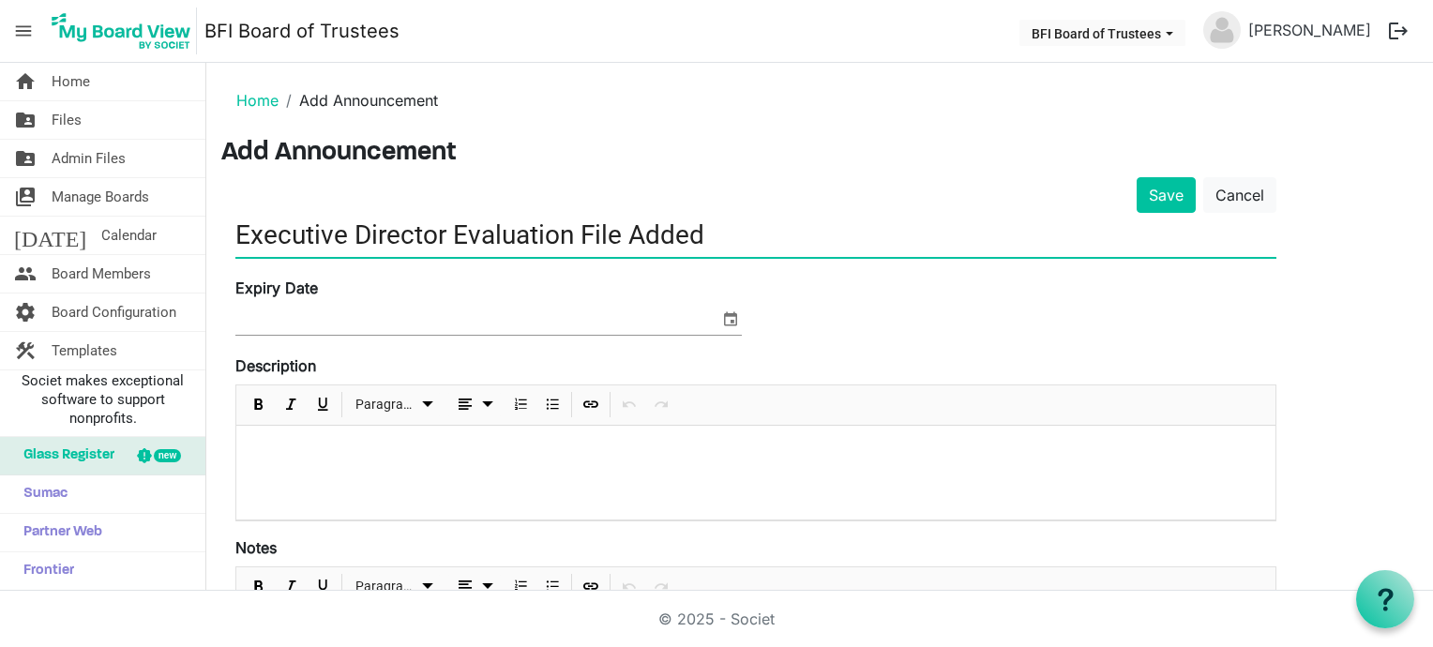
type input "Executive Director Evaluation File Added"
click at [274, 457] on p at bounding box center [755, 451] width 1009 height 20
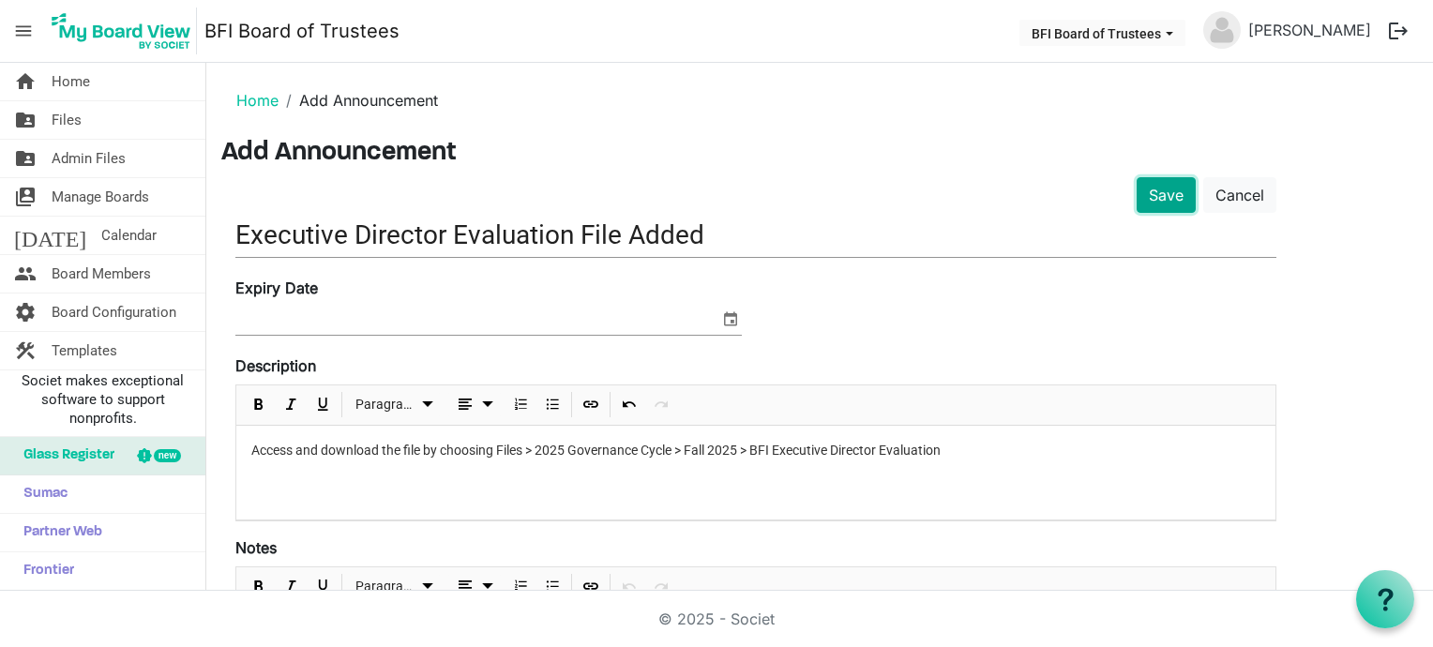
click at [1167, 189] on button "Save" at bounding box center [1166, 195] width 59 height 36
